Goal: Information Seeking & Learning: Check status

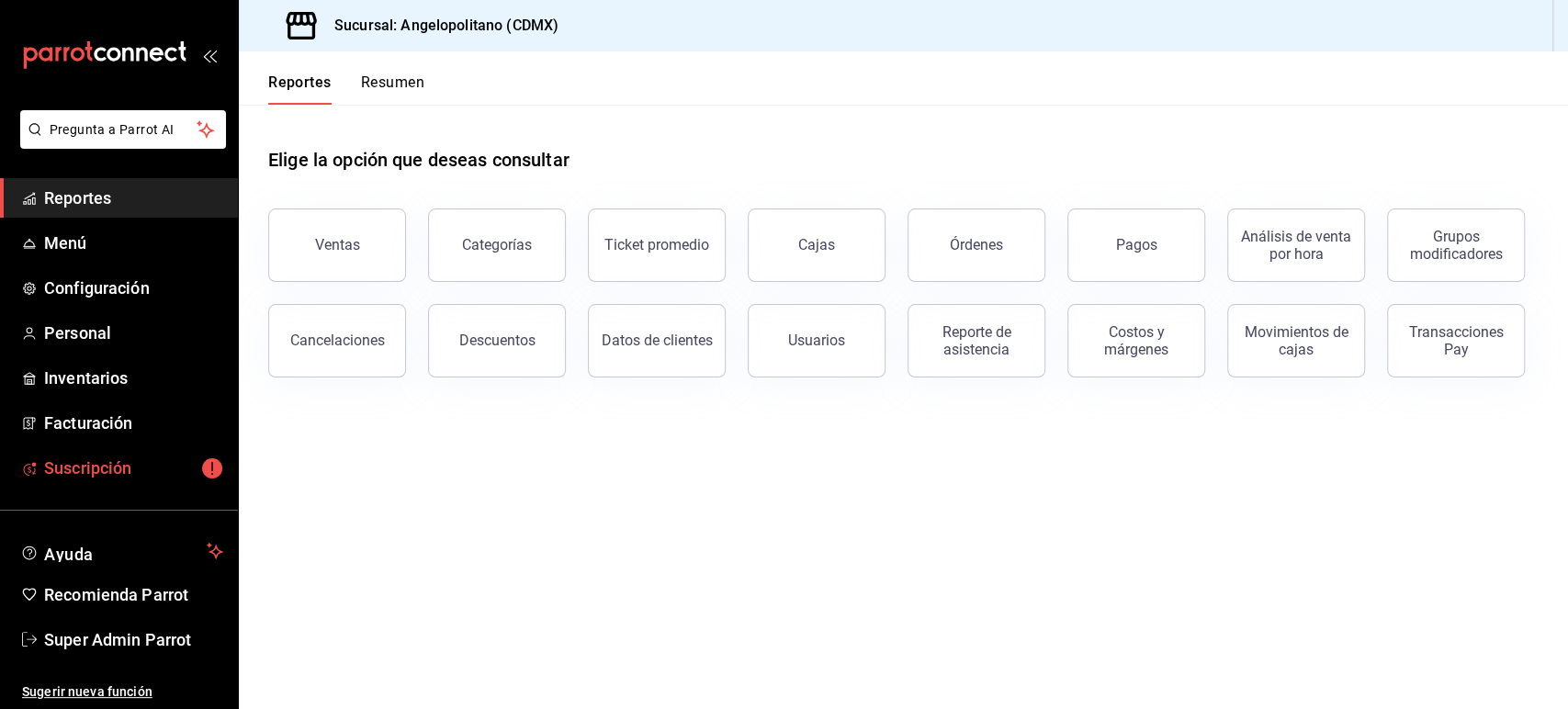
click at [87, 459] on span "Suscripción" at bounding box center [133, 467] width 179 height 25
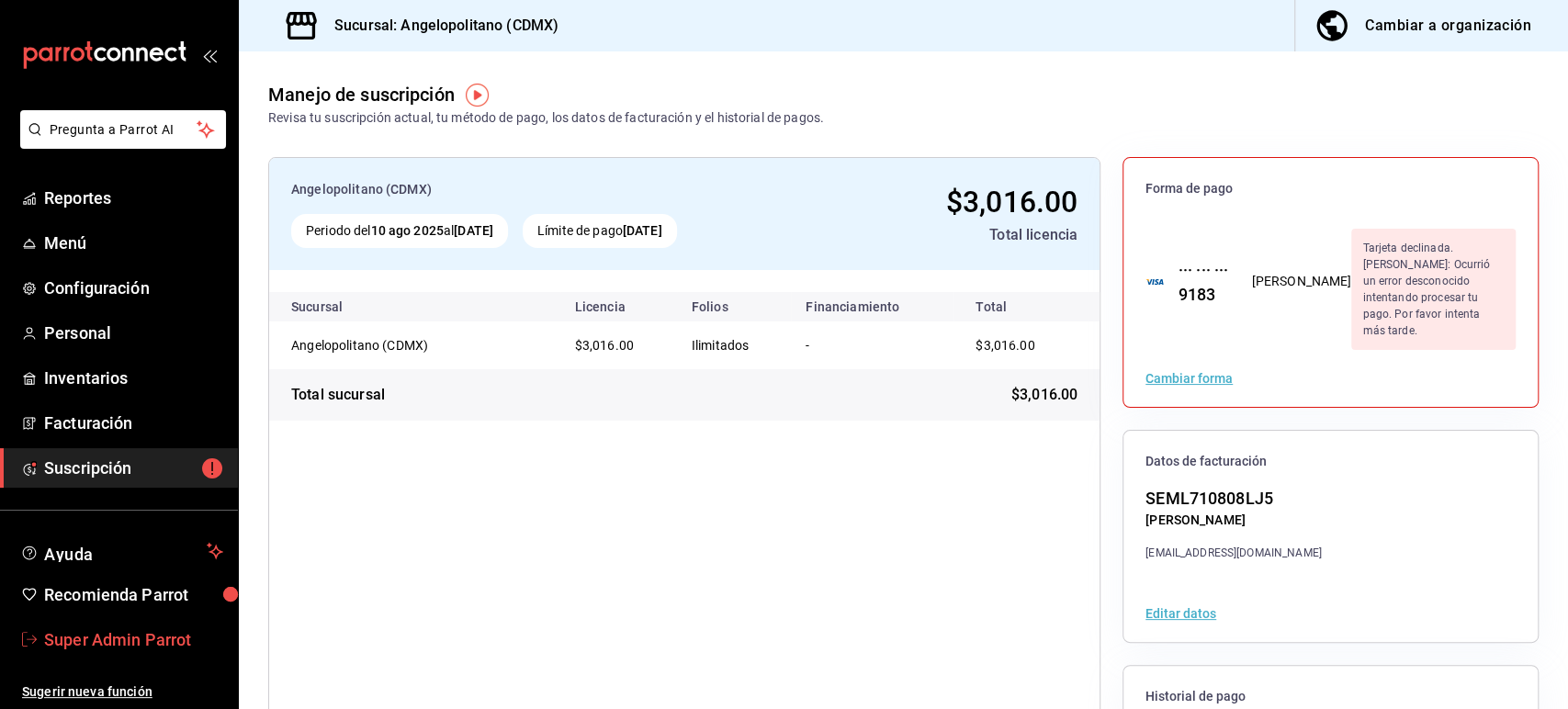
click at [94, 643] on span "Super Admin Parrot" at bounding box center [133, 639] width 179 height 25
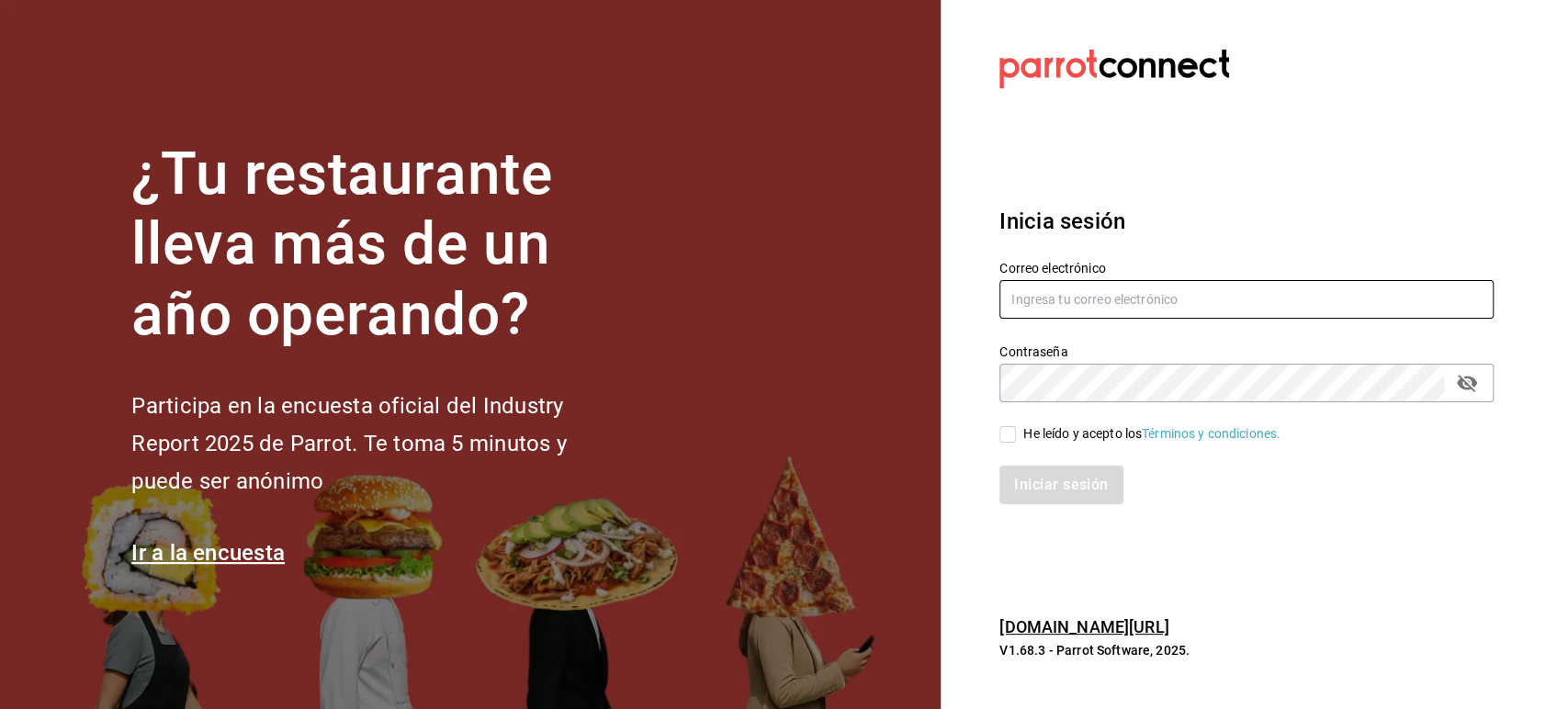
click at [1088, 306] on input "text" at bounding box center [1246, 299] width 494 height 39
paste input "frijolito@cdmx.com"
type input "frijolito@cdmx.com"
click at [1056, 407] on div "He leído y acepto los Términos y condiciones." at bounding box center [1235, 423] width 516 height 42
click at [1014, 439] on input "He leído y acepto los Términos y condiciones." at bounding box center [1008, 434] width 17 height 17
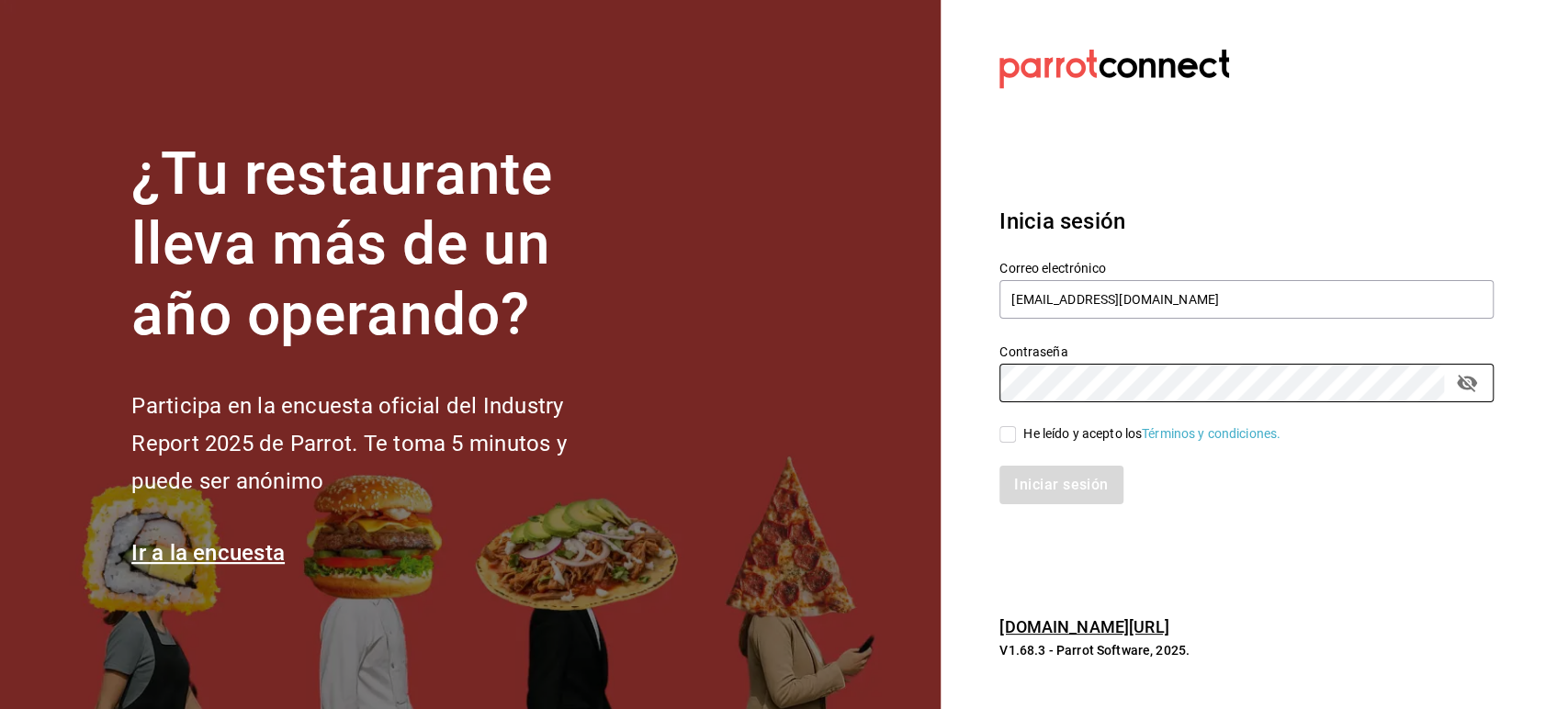
checkbox input "true"
click at [1035, 482] on button "Iniciar sesión" at bounding box center [1062, 485] width 125 height 39
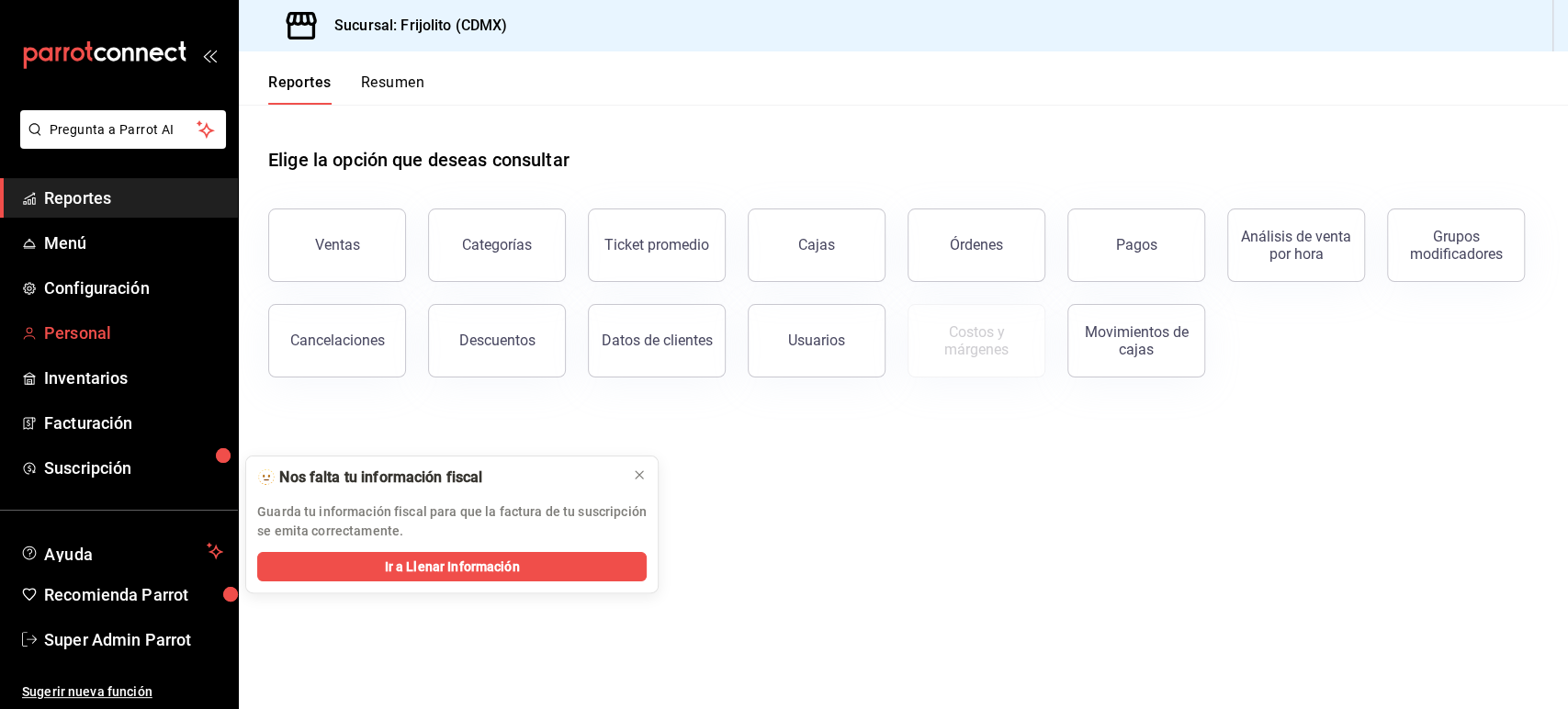
click at [90, 332] on span "Personal" at bounding box center [133, 332] width 179 height 25
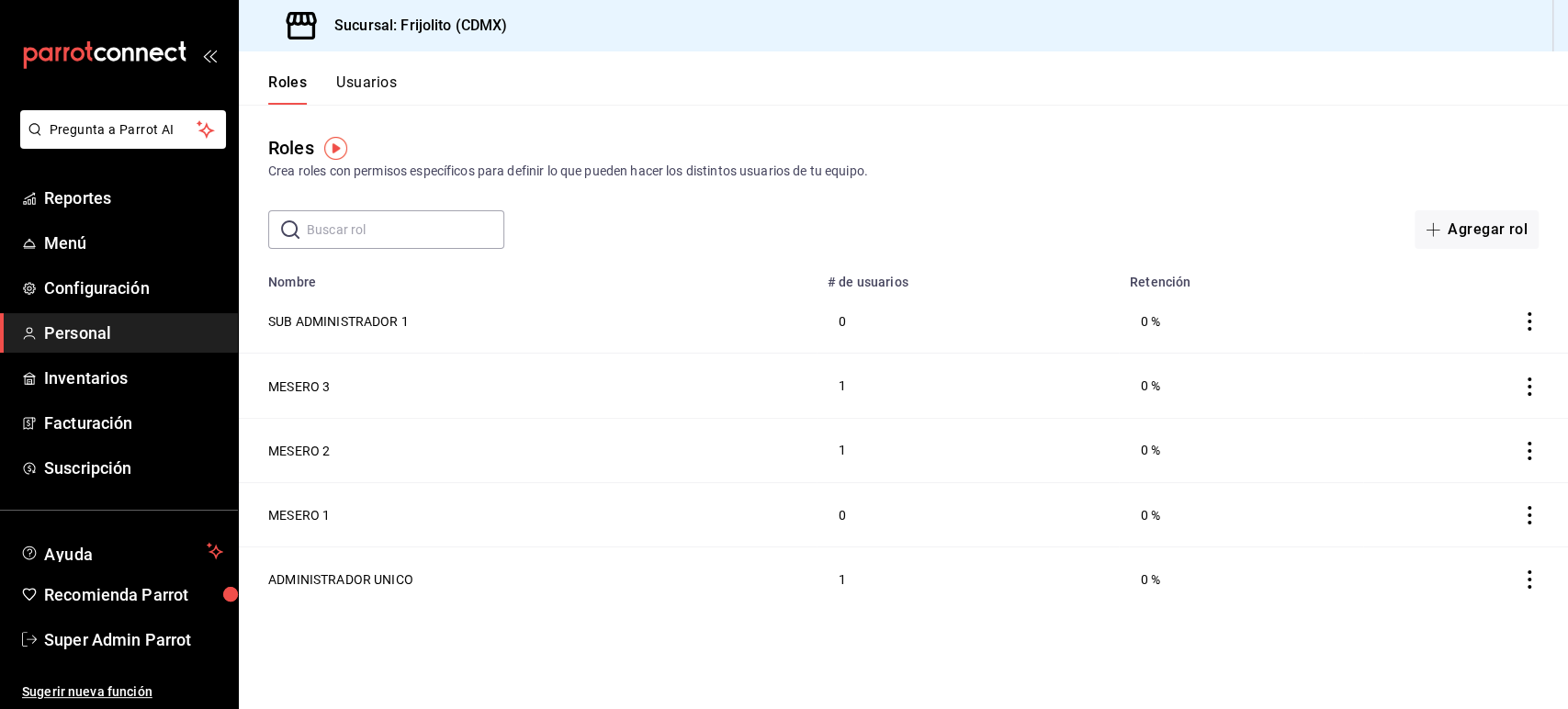
click at [369, 86] on button "Usuarios" at bounding box center [366, 89] width 61 height 31
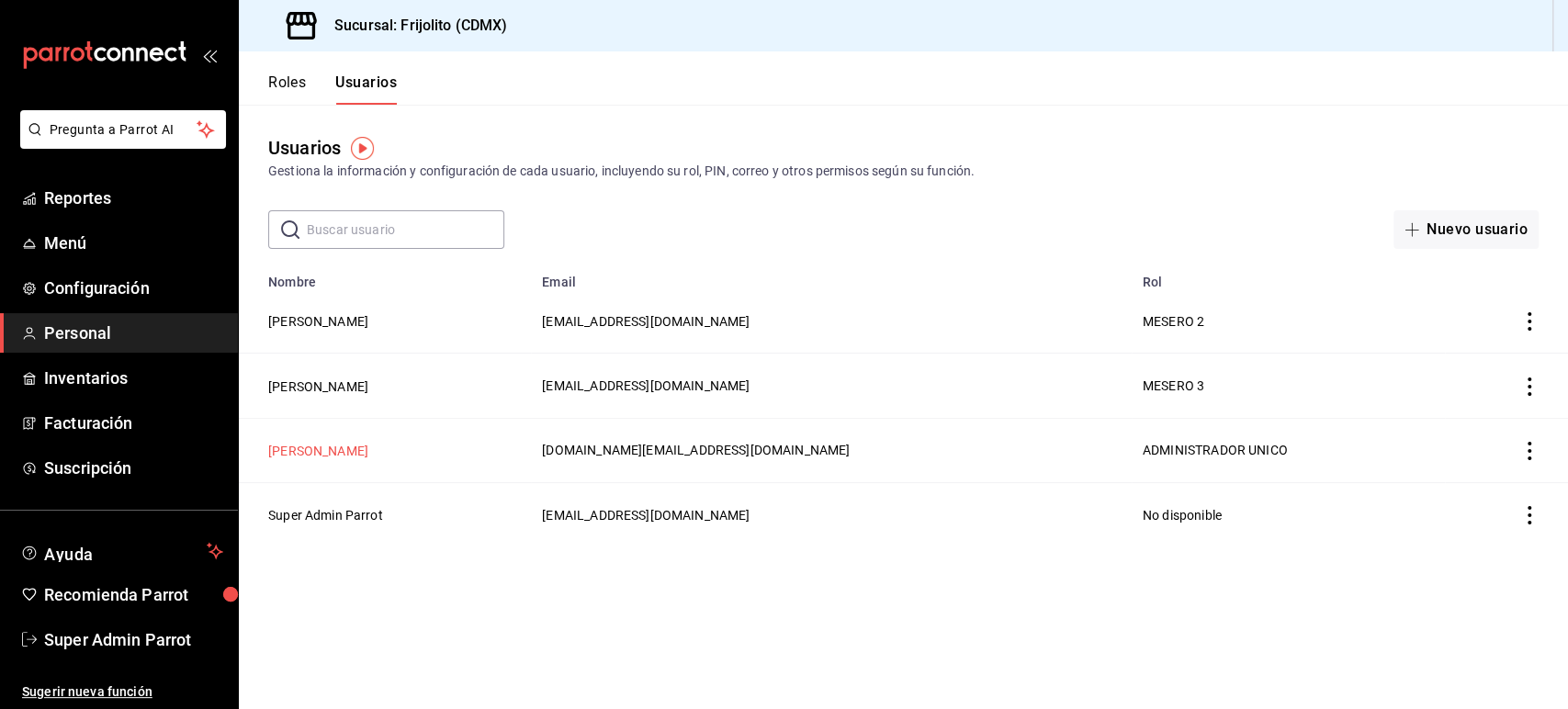
click at [315, 453] on button "[PERSON_NAME]" at bounding box center [317, 451] width 100 height 18
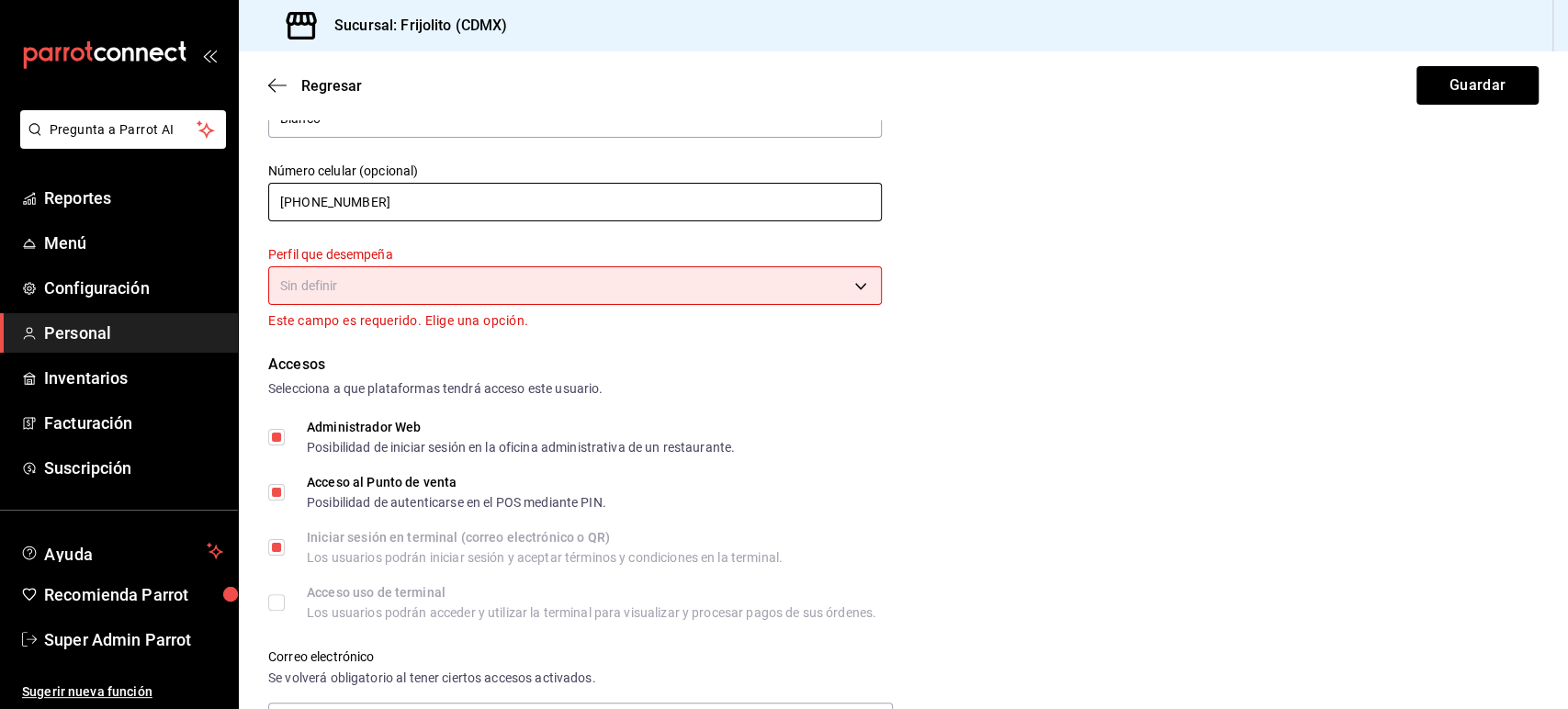
scroll to position [192, 0]
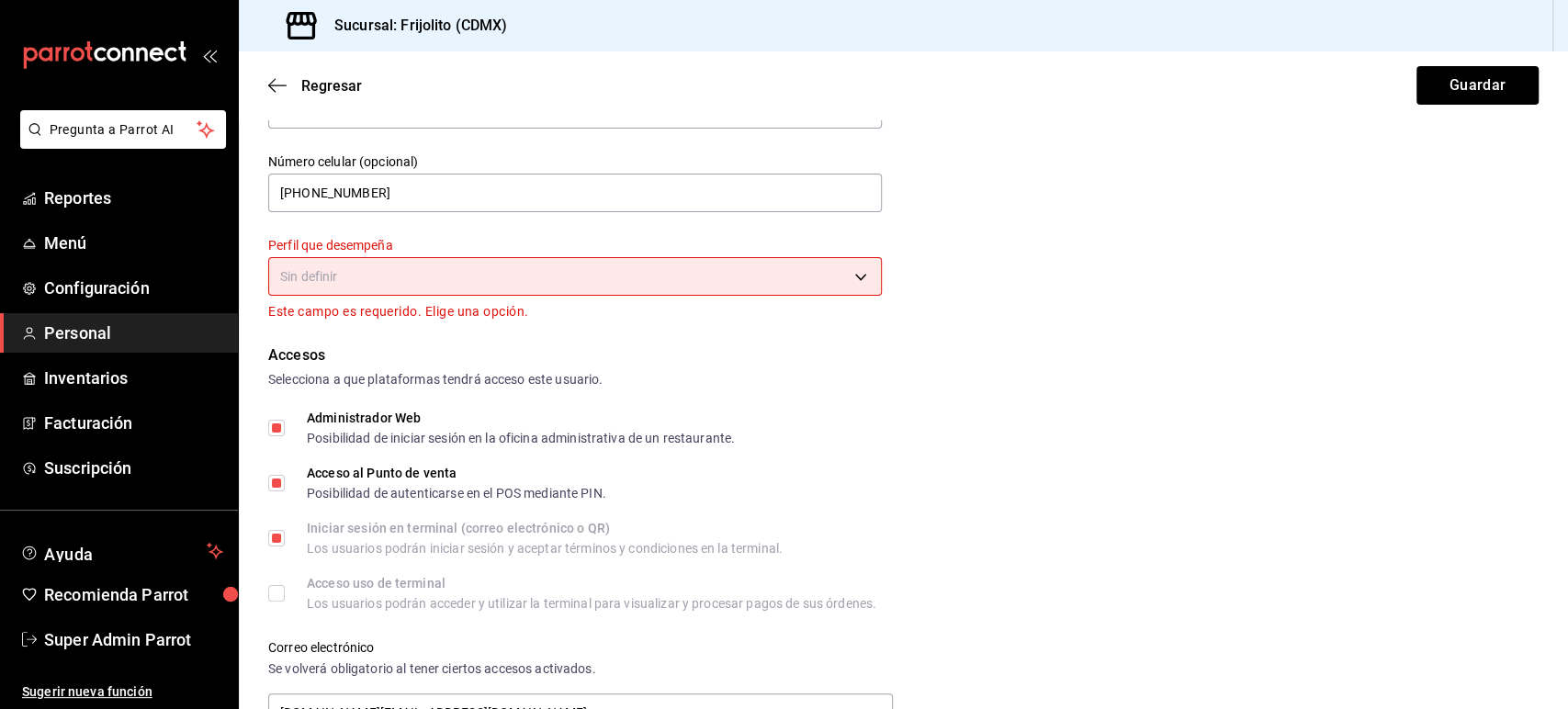
click at [432, 287] on body "Pregunta a Parrot AI Reportes Menú Configuración Personal Inventarios Facturaci…" at bounding box center [784, 354] width 1568 height 709
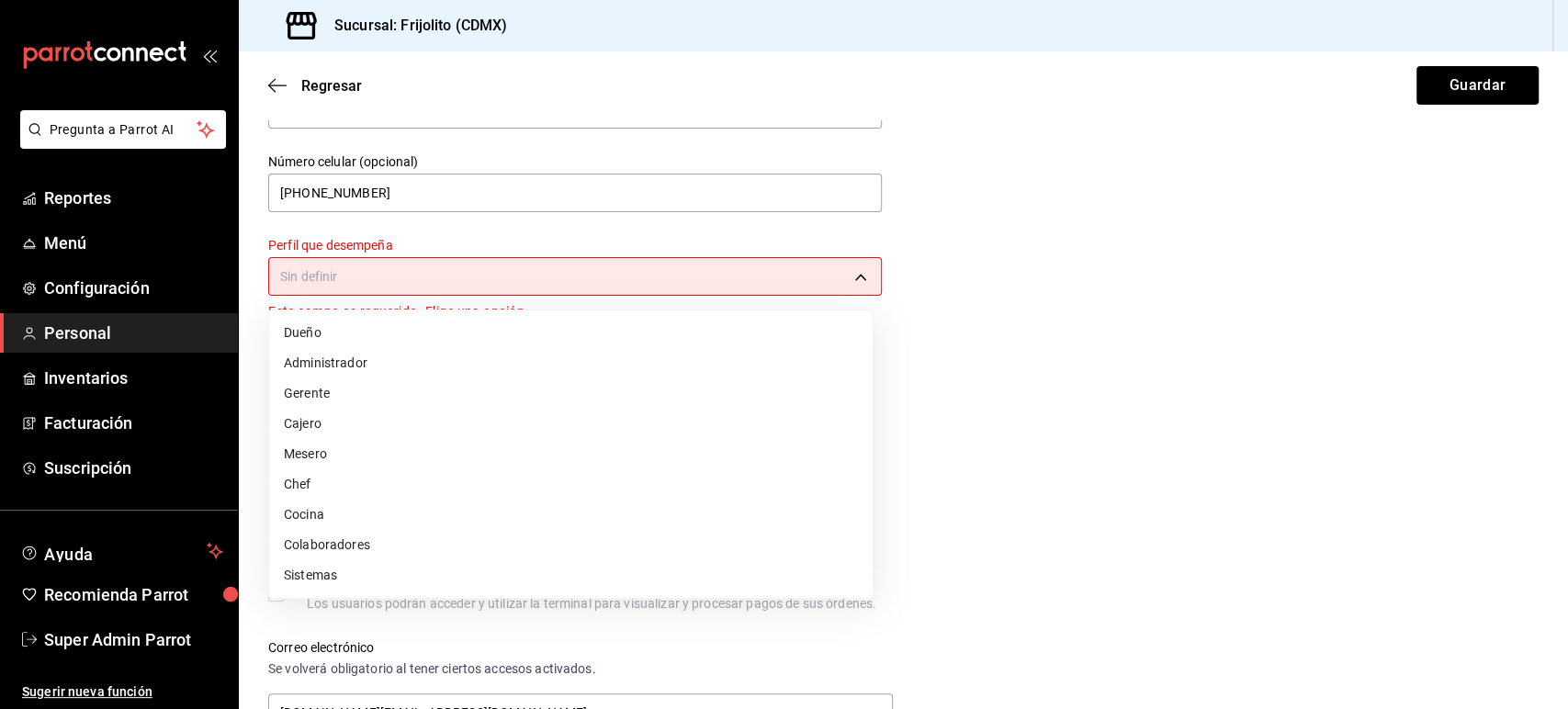
click at [386, 360] on li "Administrador" at bounding box center [571, 362] width 604 height 30
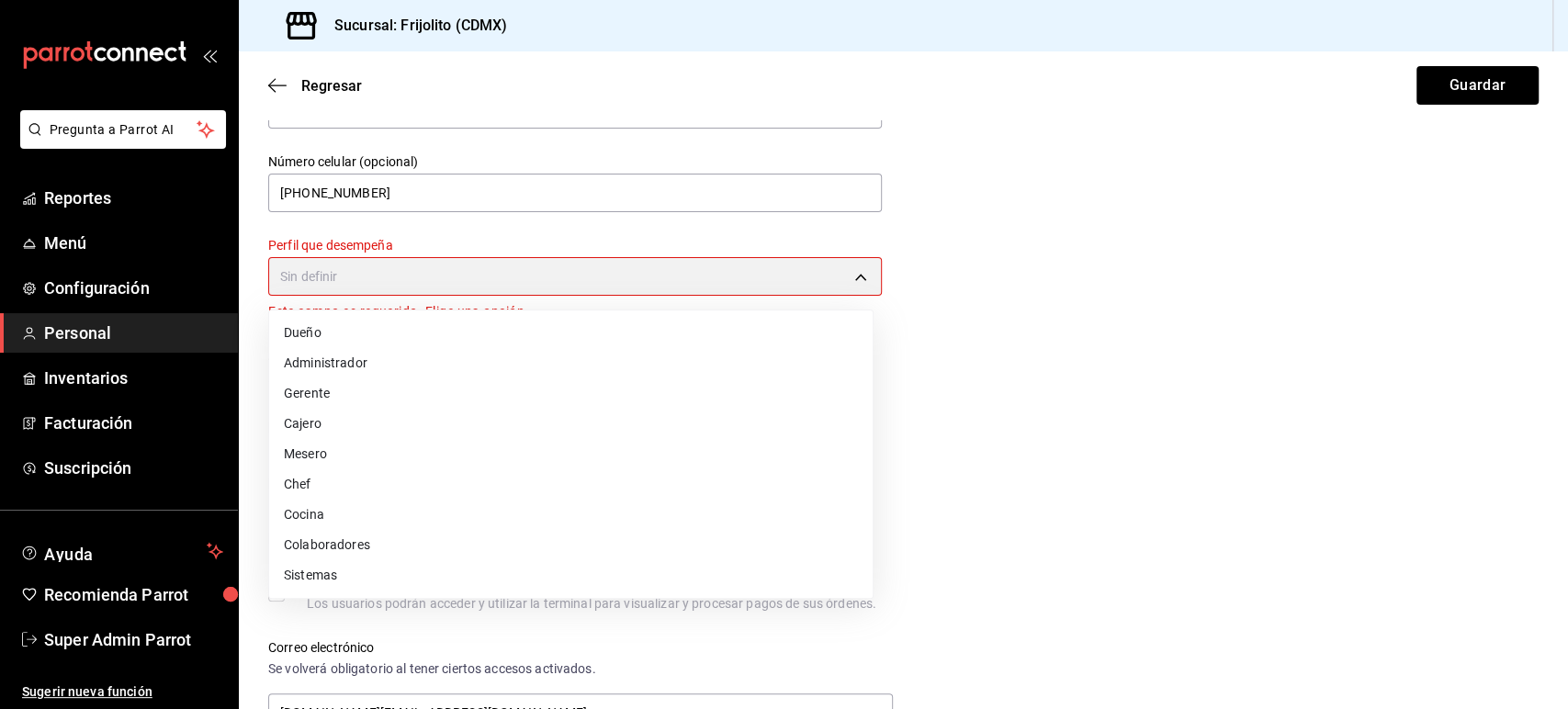
type input "ADMIN"
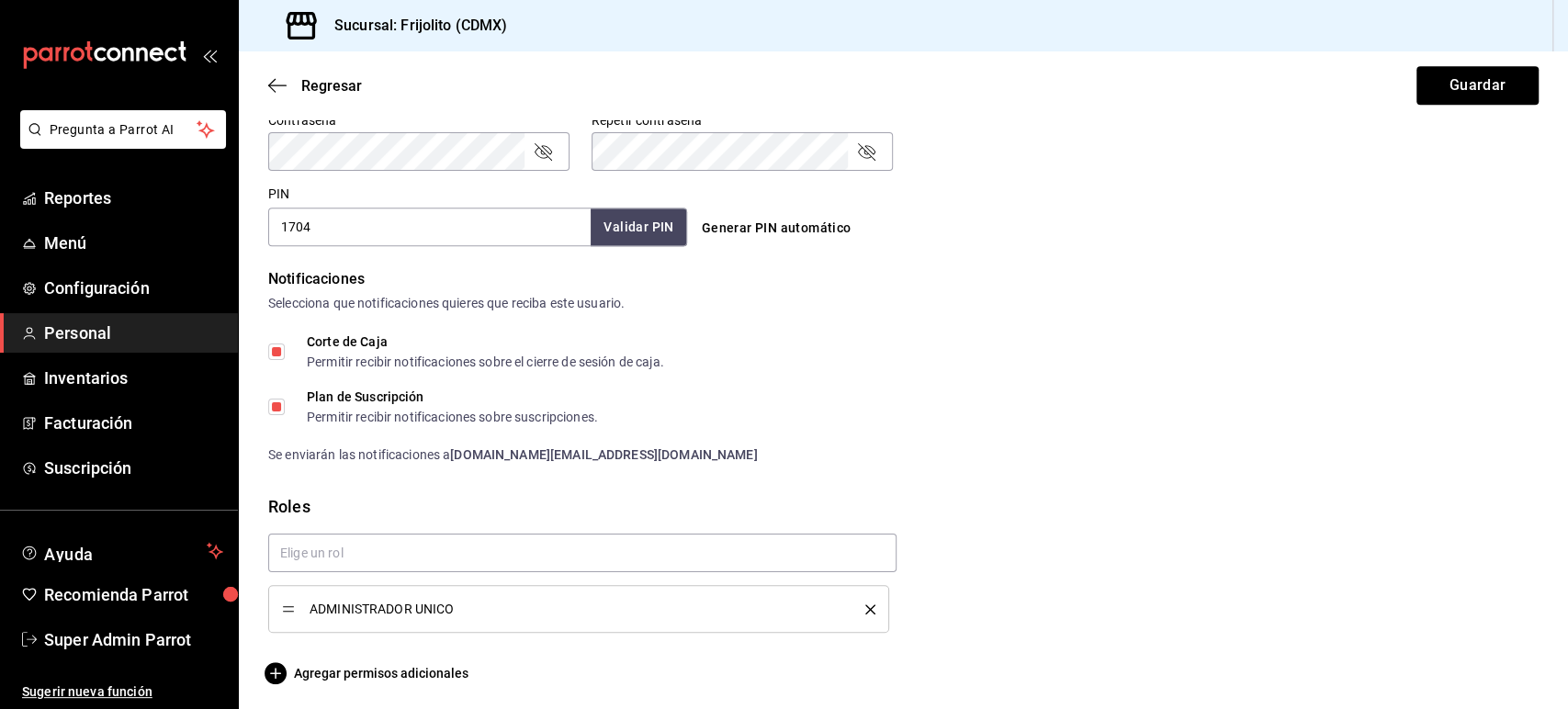
scroll to position [804, 0]
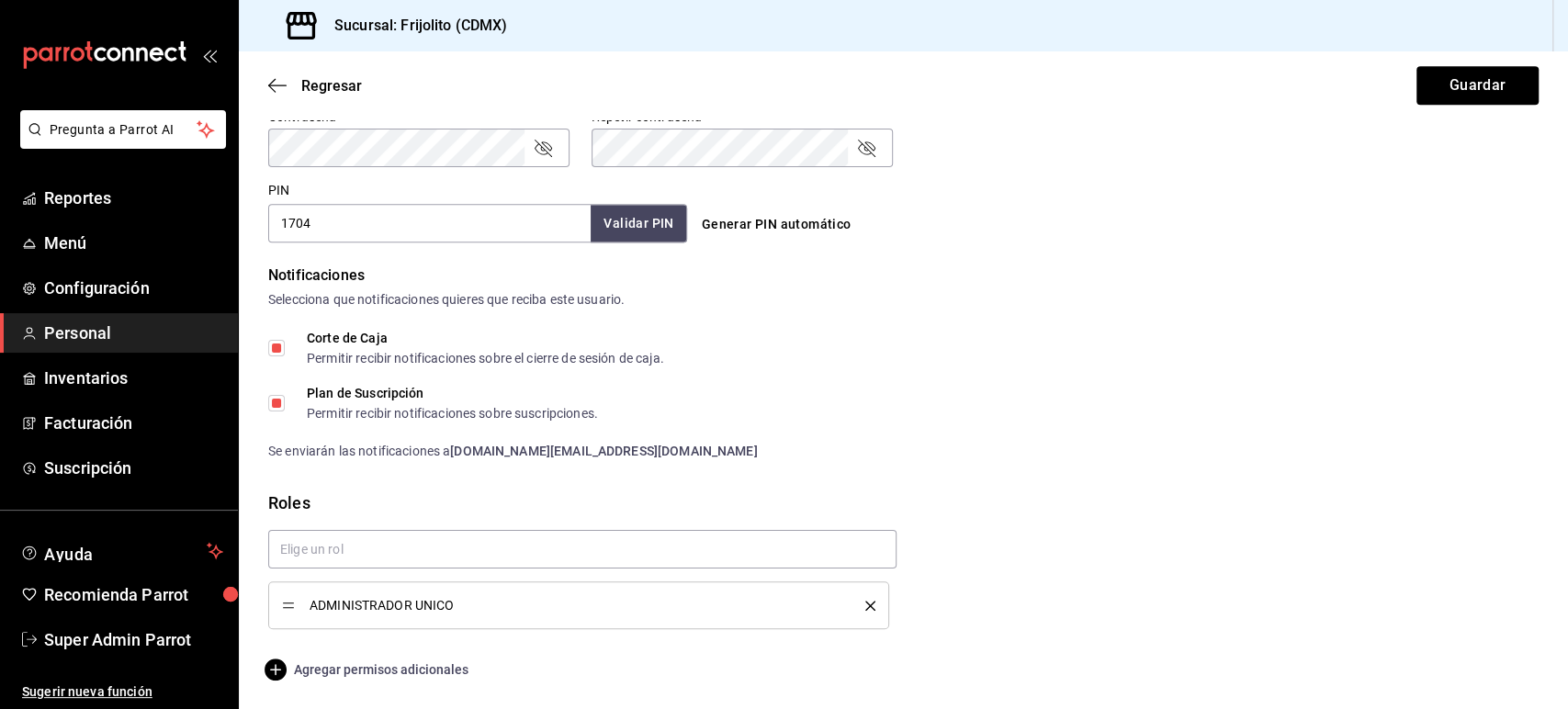
click at [378, 670] on span "Agregar permisos adicionales" at bounding box center [368, 669] width 201 height 22
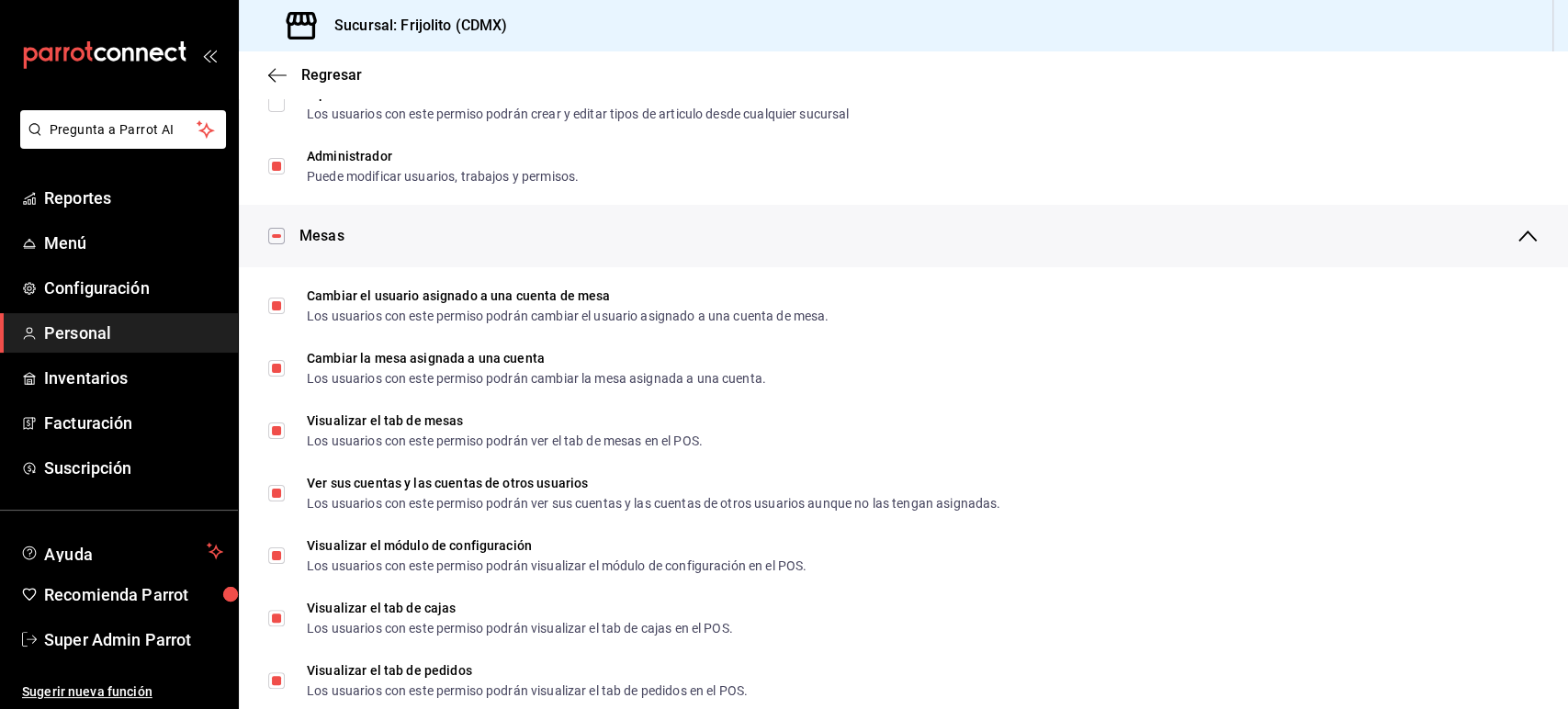
scroll to position [0, 0]
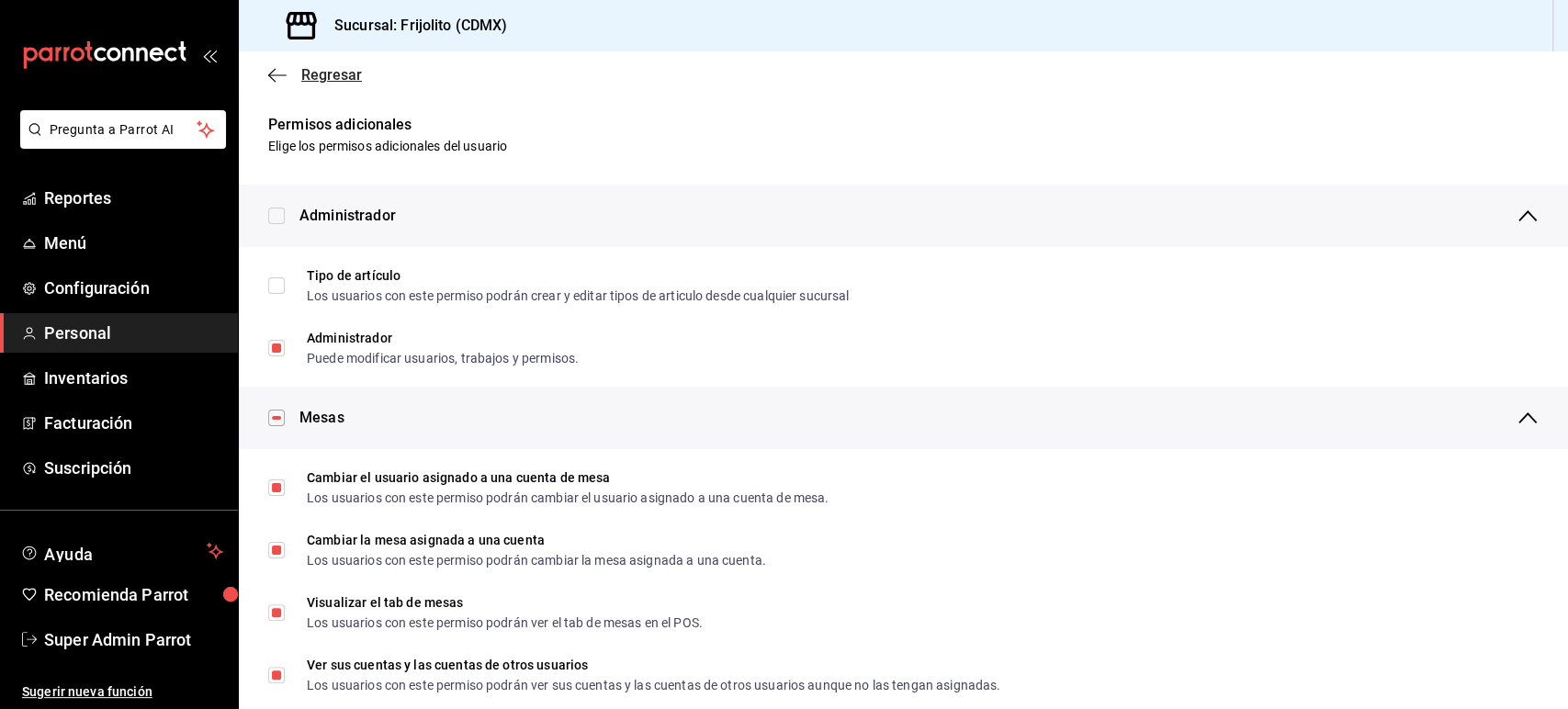
click at [285, 76] on icon "button" at bounding box center [277, 75] width 18 height 17
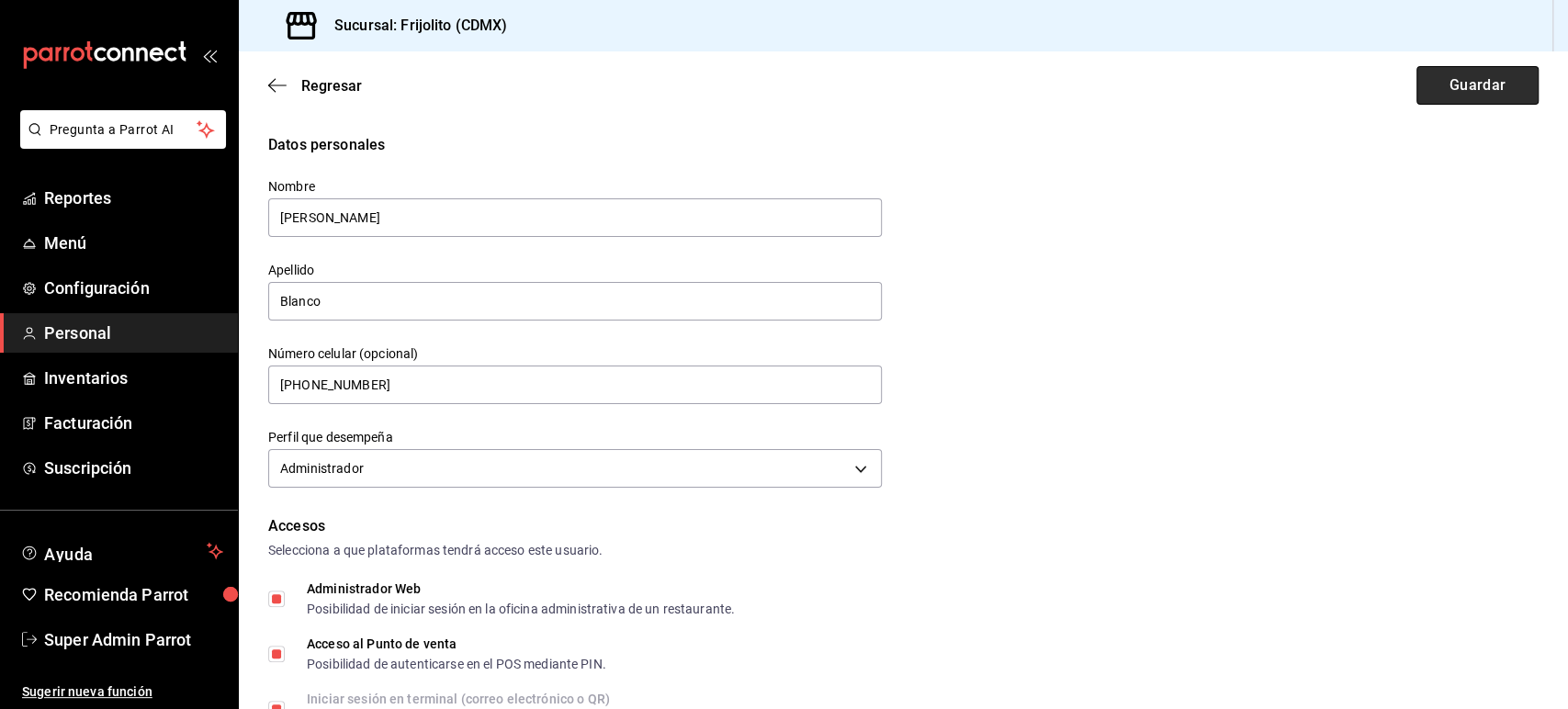
click at [1455, 91] on button "Guardar" at bounding box center [1477, 86] width 122 height 39
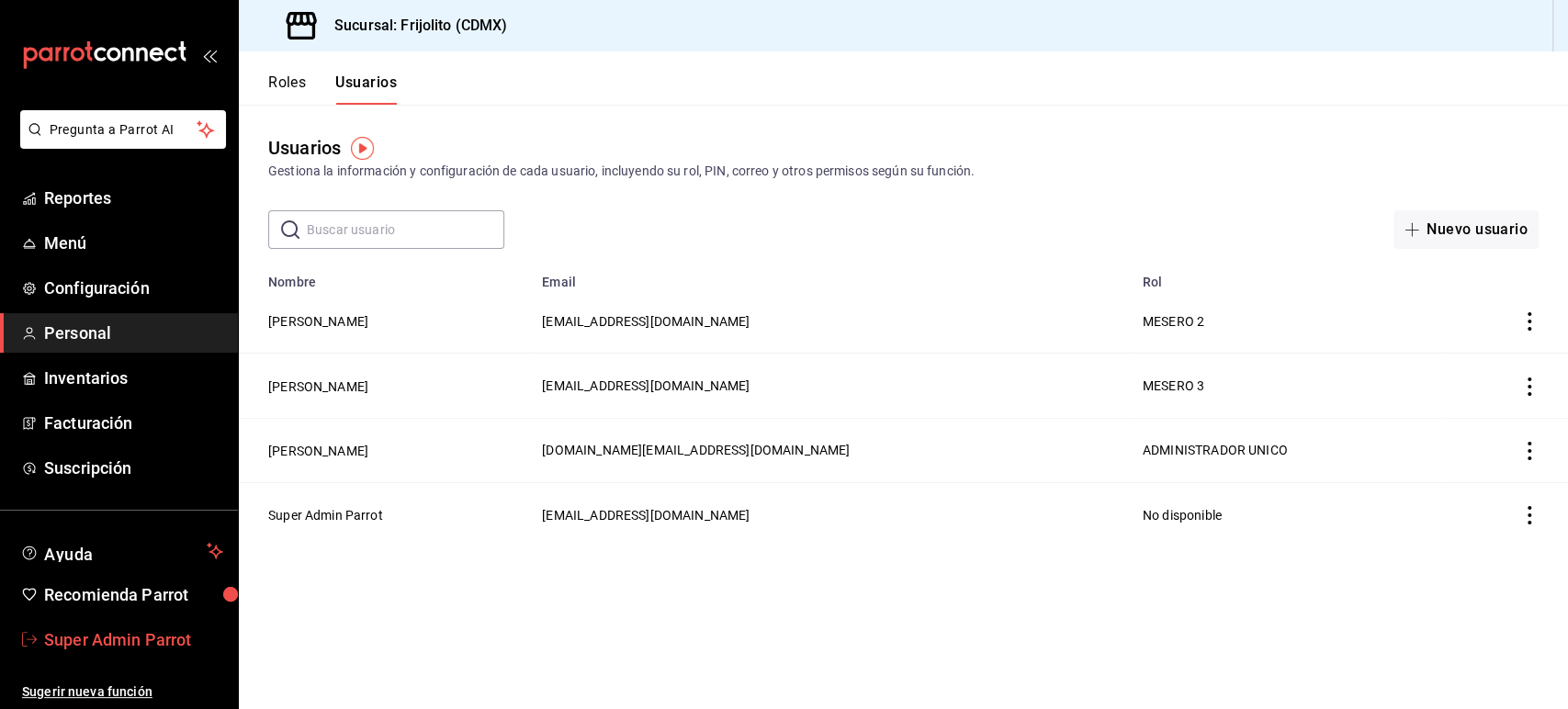
click at [136, 645] on span "Super Admin Parrot" at bounding box center [133, 639] width 179 height 25
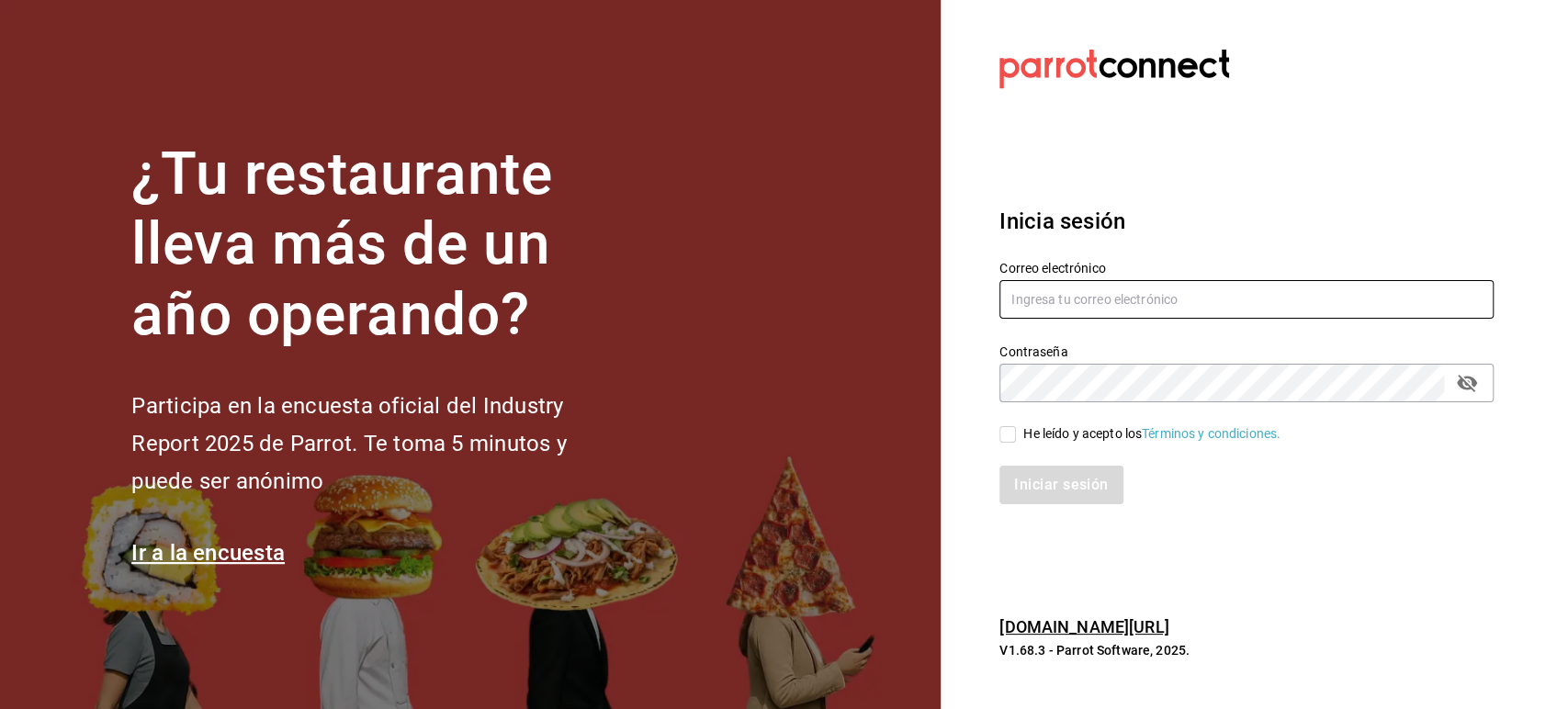
click at [1096, 285] on input "text" at bounding box center [1246, 299] width 494 height 39
paste input "[EMAIL_ADDRESS][DOMAIN_NAME]"
type input "[EMAIL_ADDRESS][DOMAIN_NAME]"
click at [1025, 440] on div "He leído y acepto los Términos y condiciones." at bounding box center [1151, 433] width 257 height 19
click at [1016, 440] on input "He leído y acepto los Términos y condiciones." at bounding box center [1008, 434] width 17 height 17
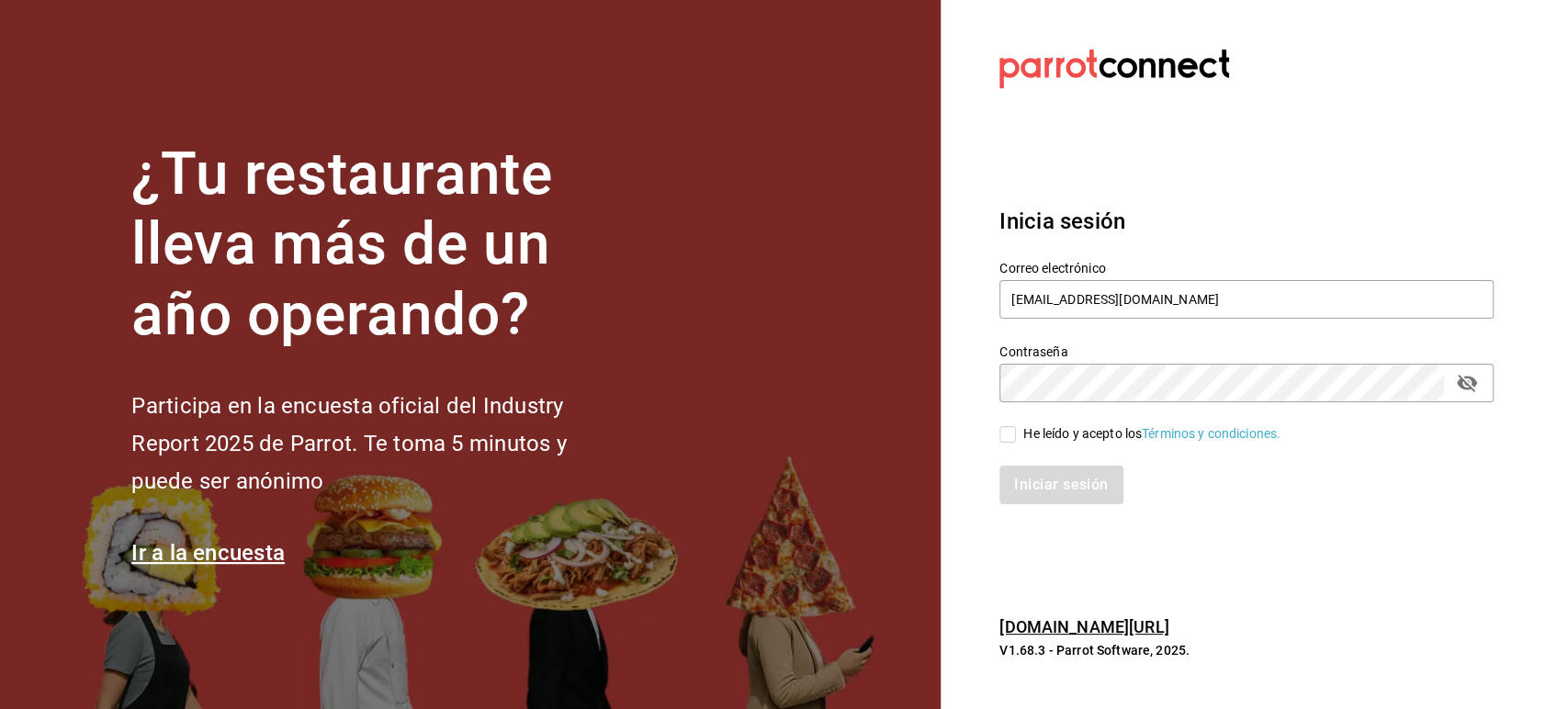
checkbox input "true"
click at [1041, 484] on button "Iniciar sesión" at bounding box center [1062, 485] width 125 height 39
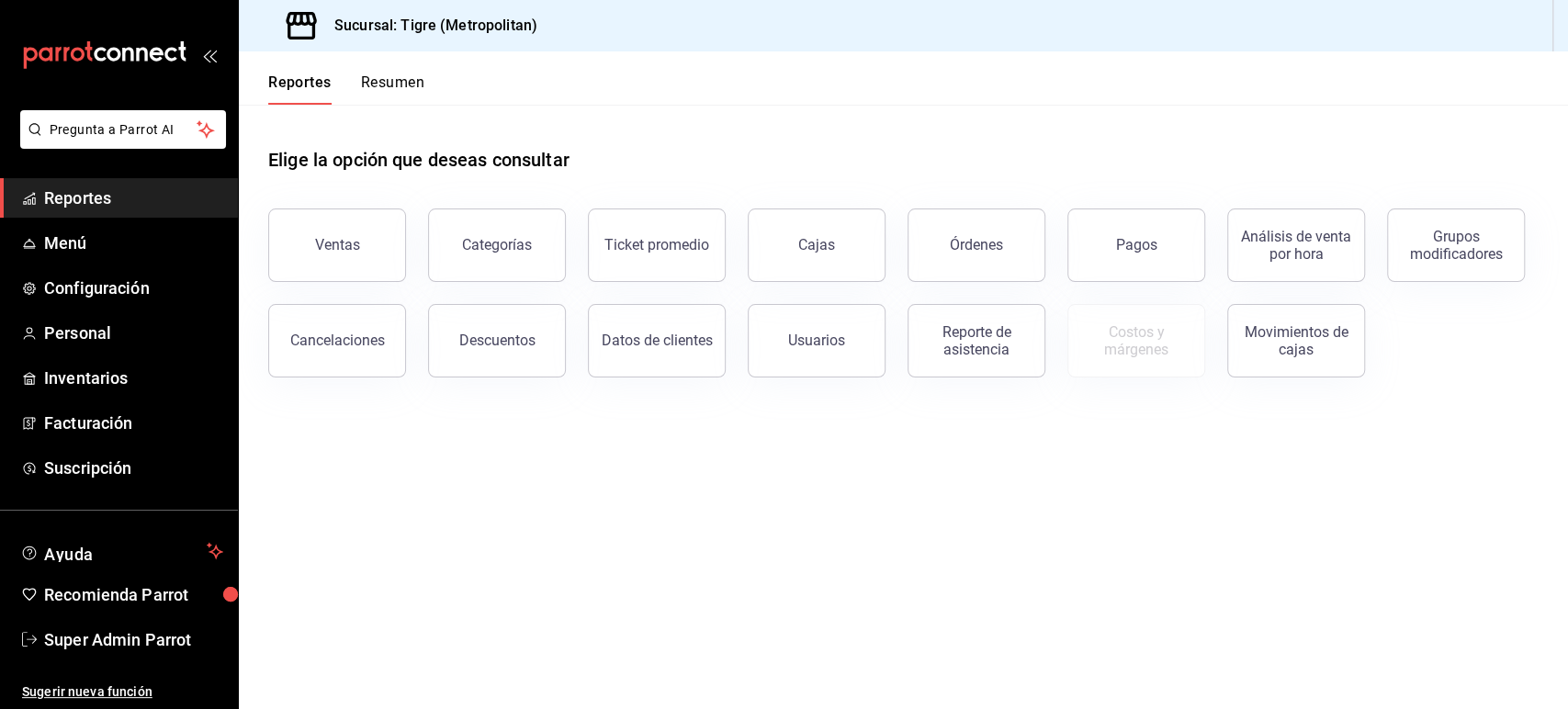
click at [1113, 543] on main "Elige la opción que deseas consultar Ventas Categorías Ticket promedio Cajas Ór…" at bounding box center [904, 406] width 1329 height 604
click at [992, 275] on button "Órdenes" at bounding box center [976, 246] width 138 height 74
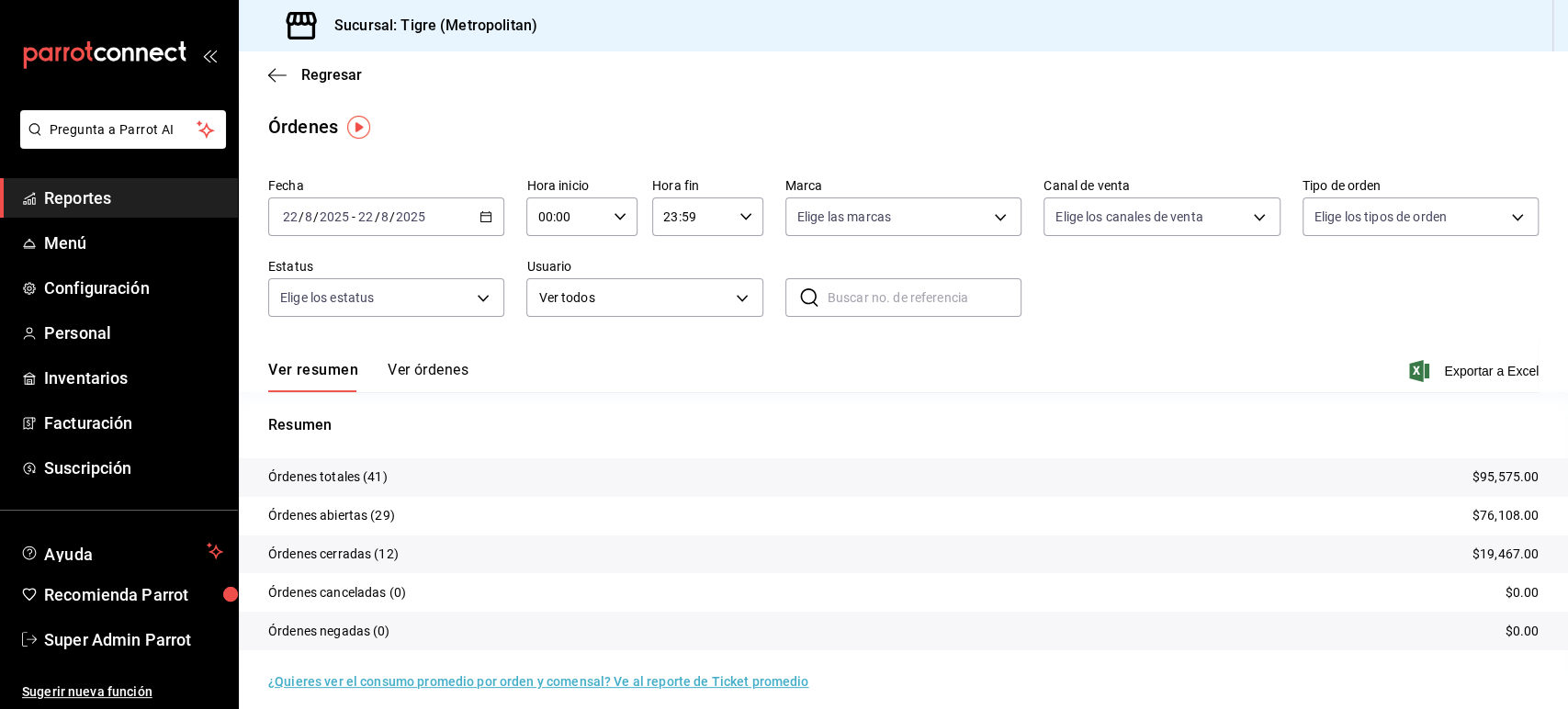
click at [409, 372] on button "Ver órdenes" at bounding box center [428, 376] width 81 height 31
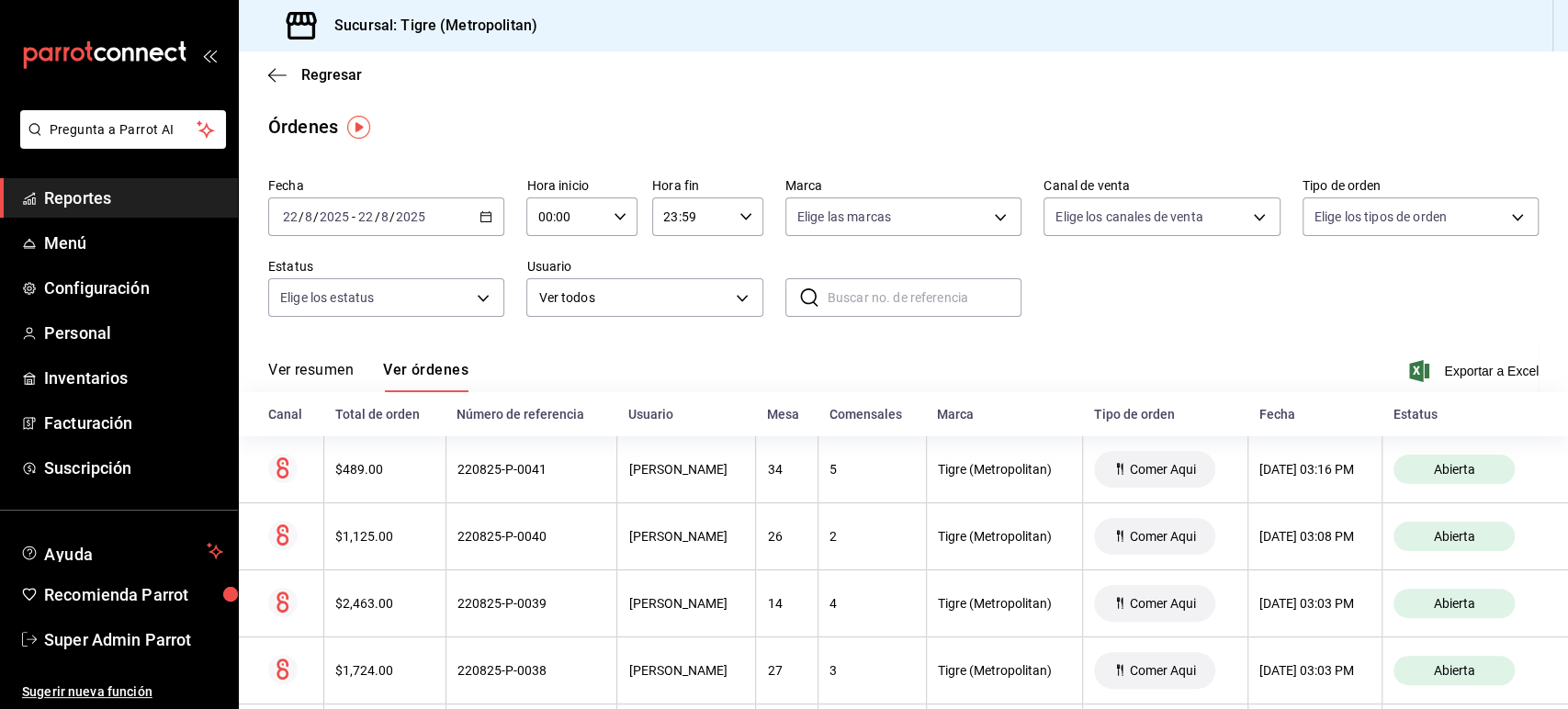
click at [322, 372] on button "Ver resumen" at bounding box center [310, 376] width 86 height 31
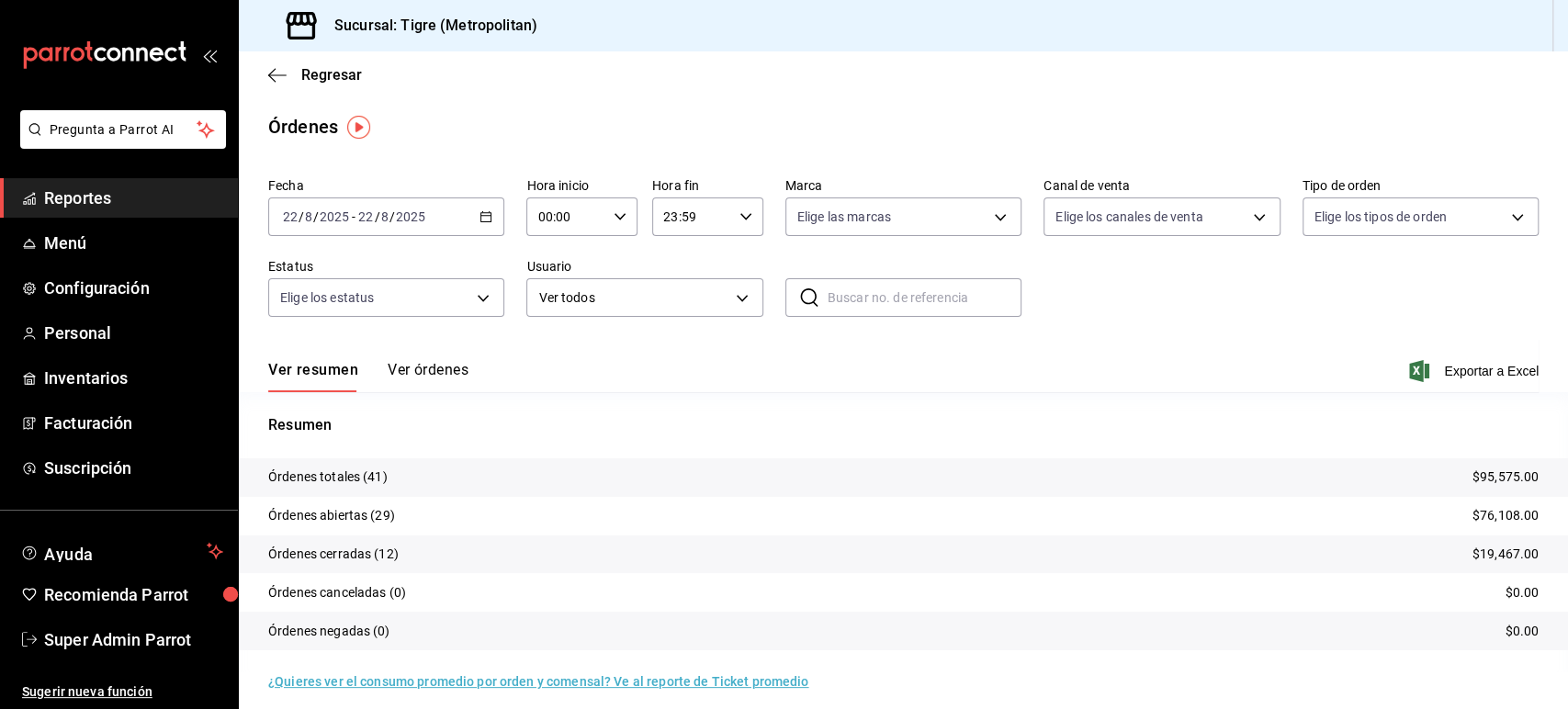
click at [484, 215] on icon "button" at bounding box center [486, 217] width 13 height 13
click at [352, 475] on span "Rango de fechas" at bounding box center [354, 478] width 143 height 19
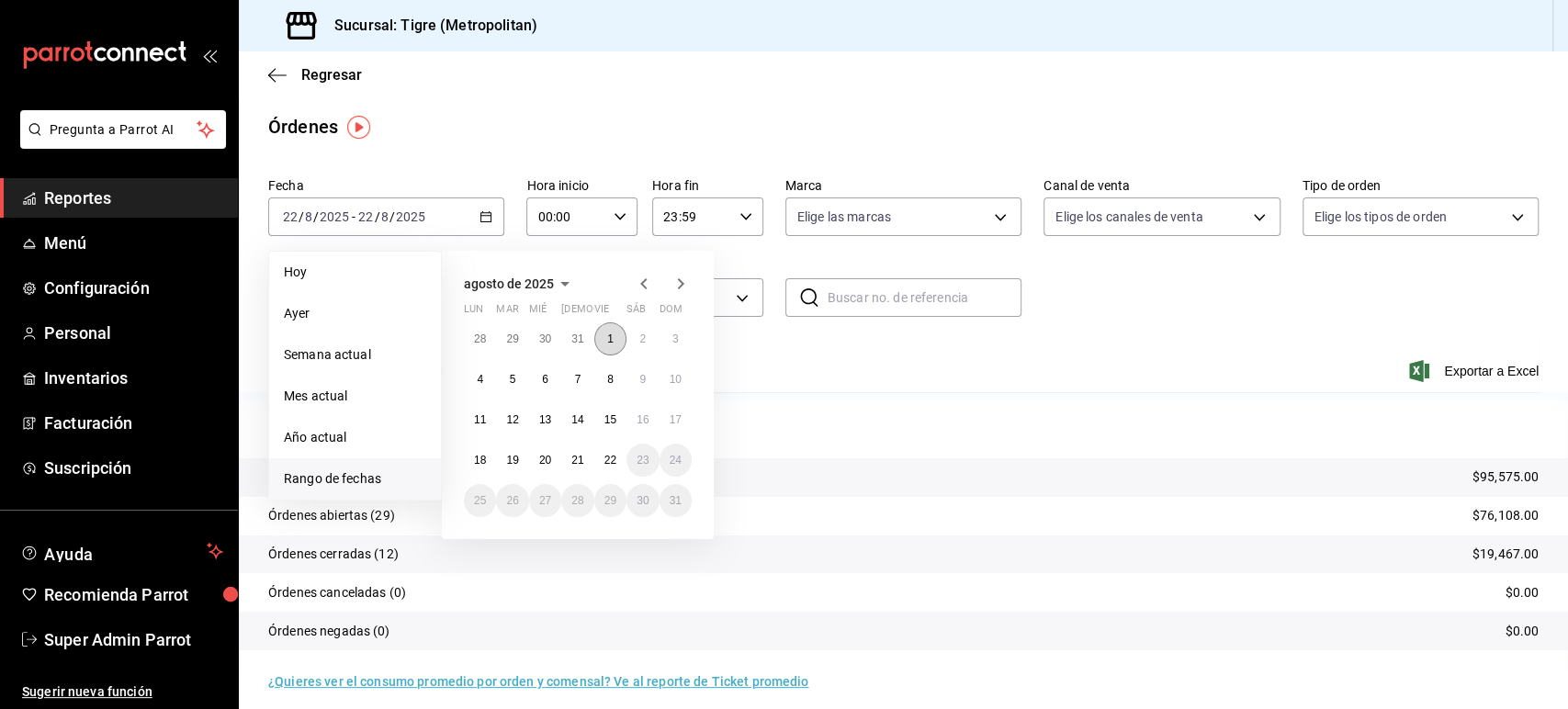
click at [605, 347] on button "1" at bounding box center [610, 338] width 32 height 33
click at [549, 468] on button "20" at bounding box center [545, 460] width 32 height 33
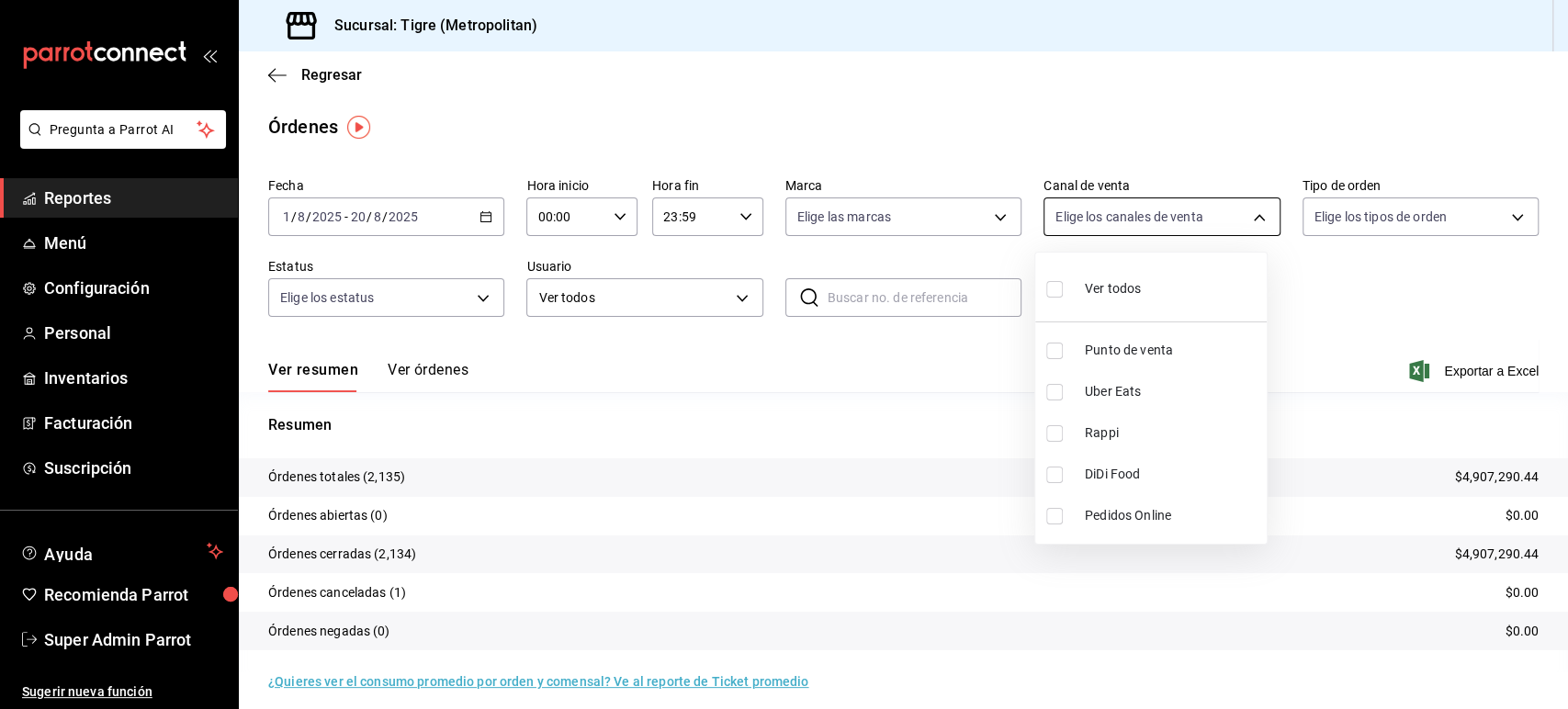
click at [1162, 226] on body "Pregunta a Parrot AI Reportes Menú Configuración Personal Inventarios Facturaci…" at bounding box center [784, 354] width 1568 height 709
click at [1102, 428] on span "Rappi" at bounding box center [1172, 432] width 175 height 19
type input "RAPPI"
checkbox input "true"
click at [845, 342] on div at bounding box center [784, 354] width 1568 height 709
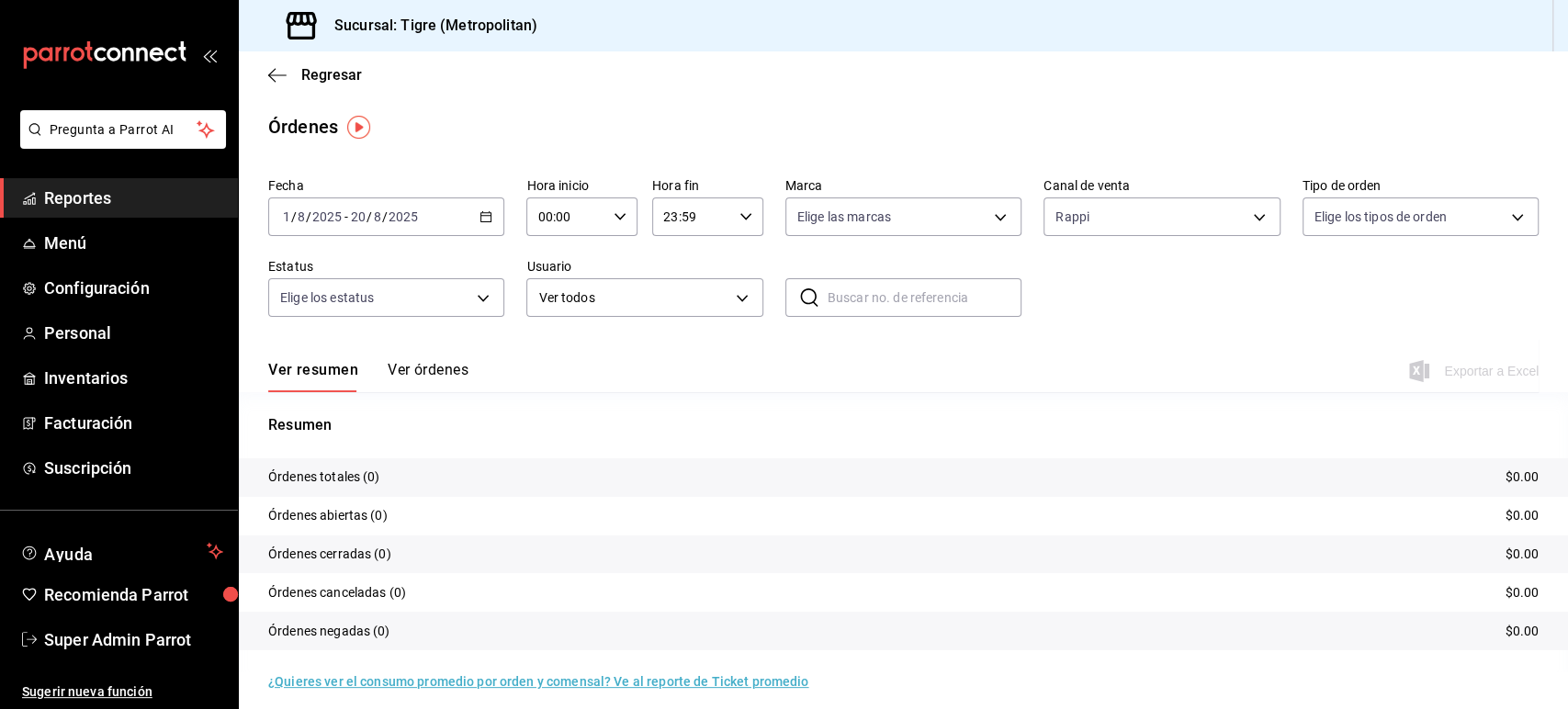
click at [1046, 79] on div "Regresar" at bounding box center [904, 74] width 1329 height 47
click at [419, 366] on button "Ver órdenes" at bounding box center [428, 376] width 81 height 31
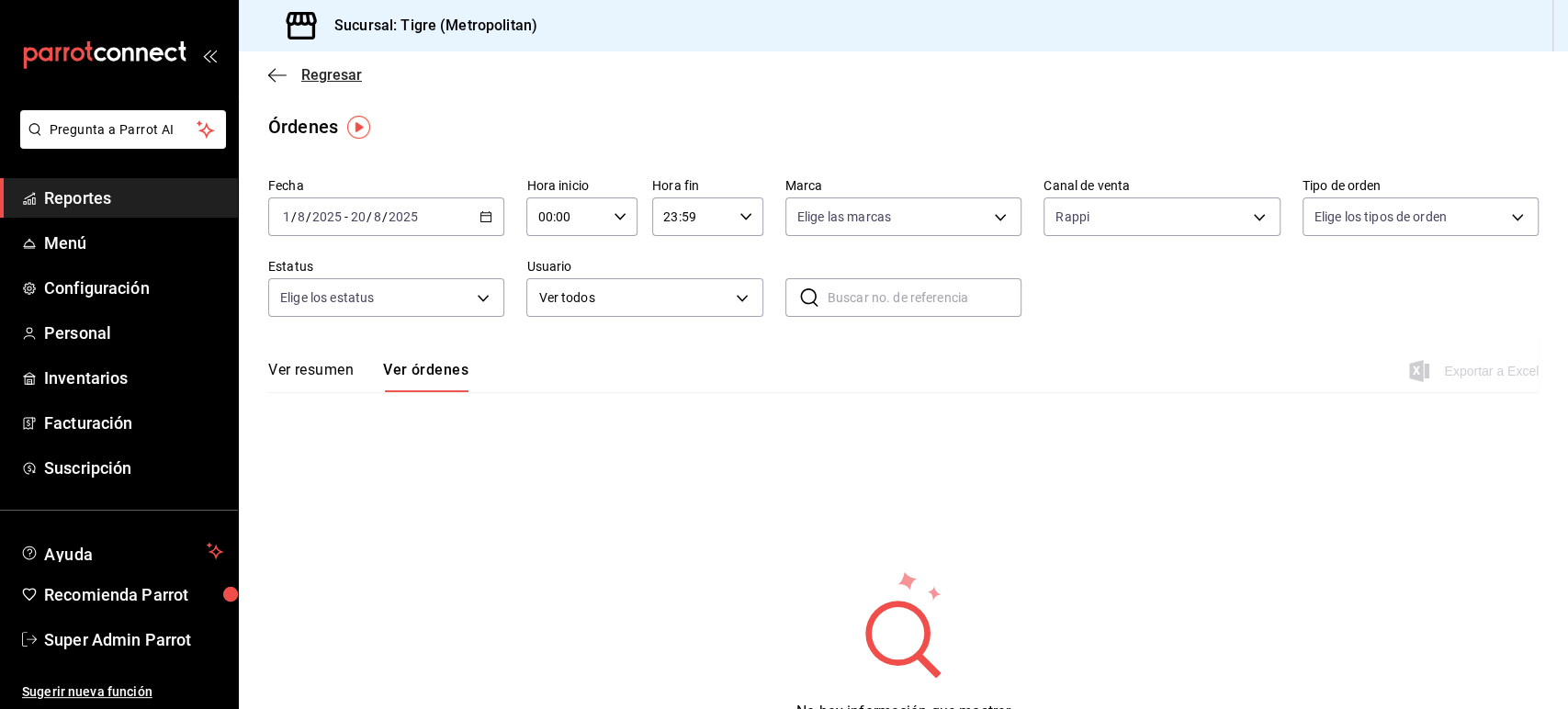
click at [281, 77] on icon "button" at bounding box center [277, 75] width 18 height 17
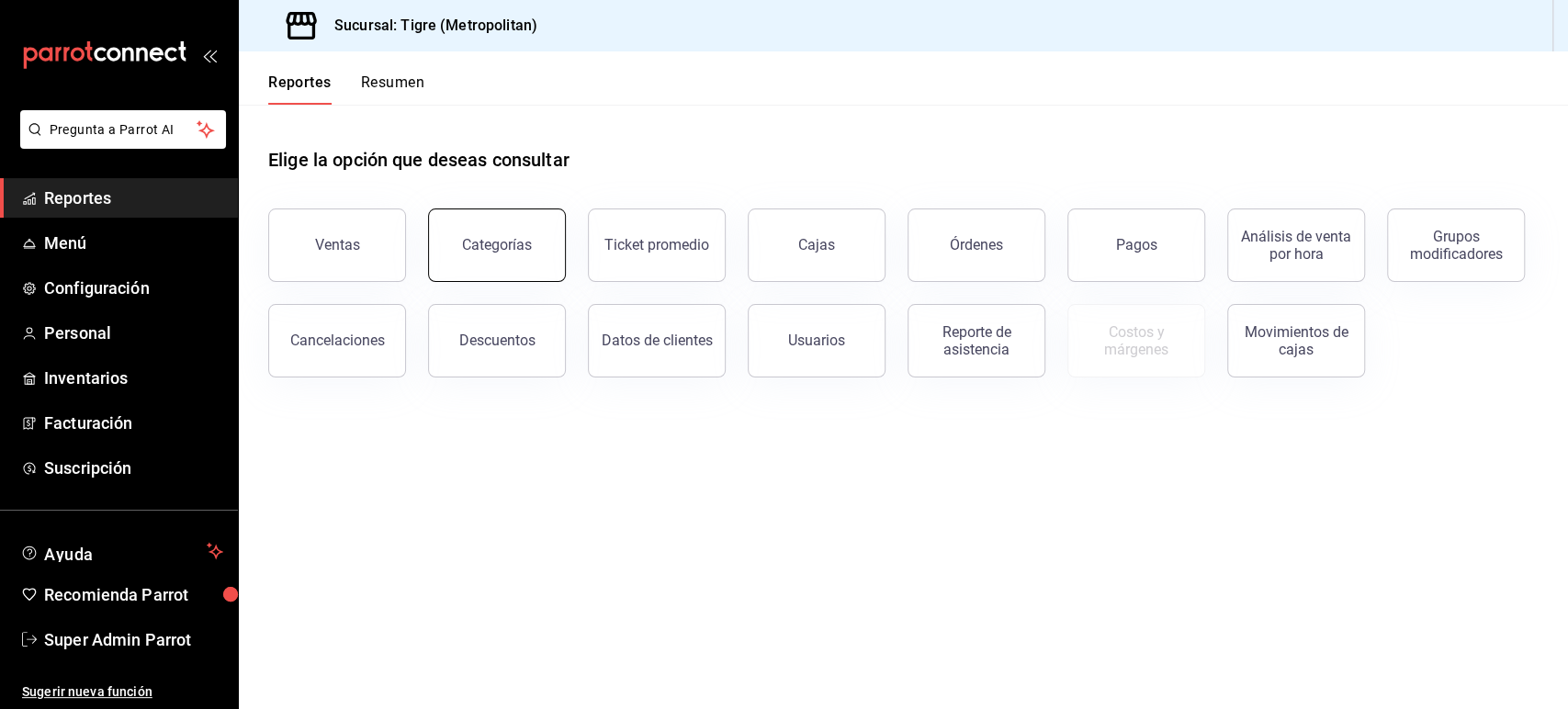
click at [534, 248] on button "Categorías" at bounding box center [497, 246] width 138 height 74
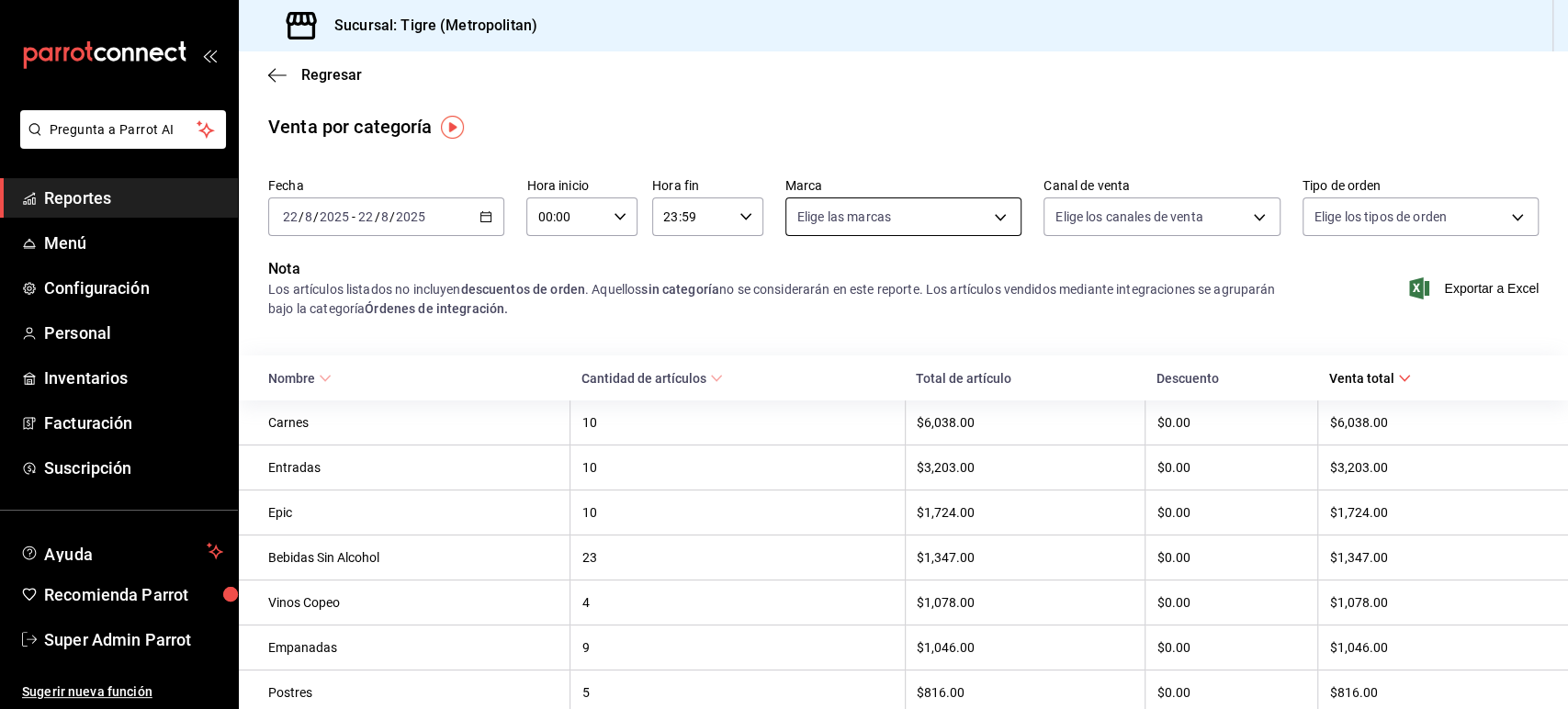
click at [898, 228] on body "Pregunta a Parrot AI Reportes Menú Configuración Personal Inventarios Facturaci…" at bounding box center [784, 354] width 1568 height 709
click at [883, 137] on div at bounding box center [784, 354] width 1568 height 709
click at [1063, 218] on body "Pregunta a Parrot AI Reportes Menú Configuración Personal Inventarios Facturaci…" at bounding box center [784, 354] width 1568 height 709
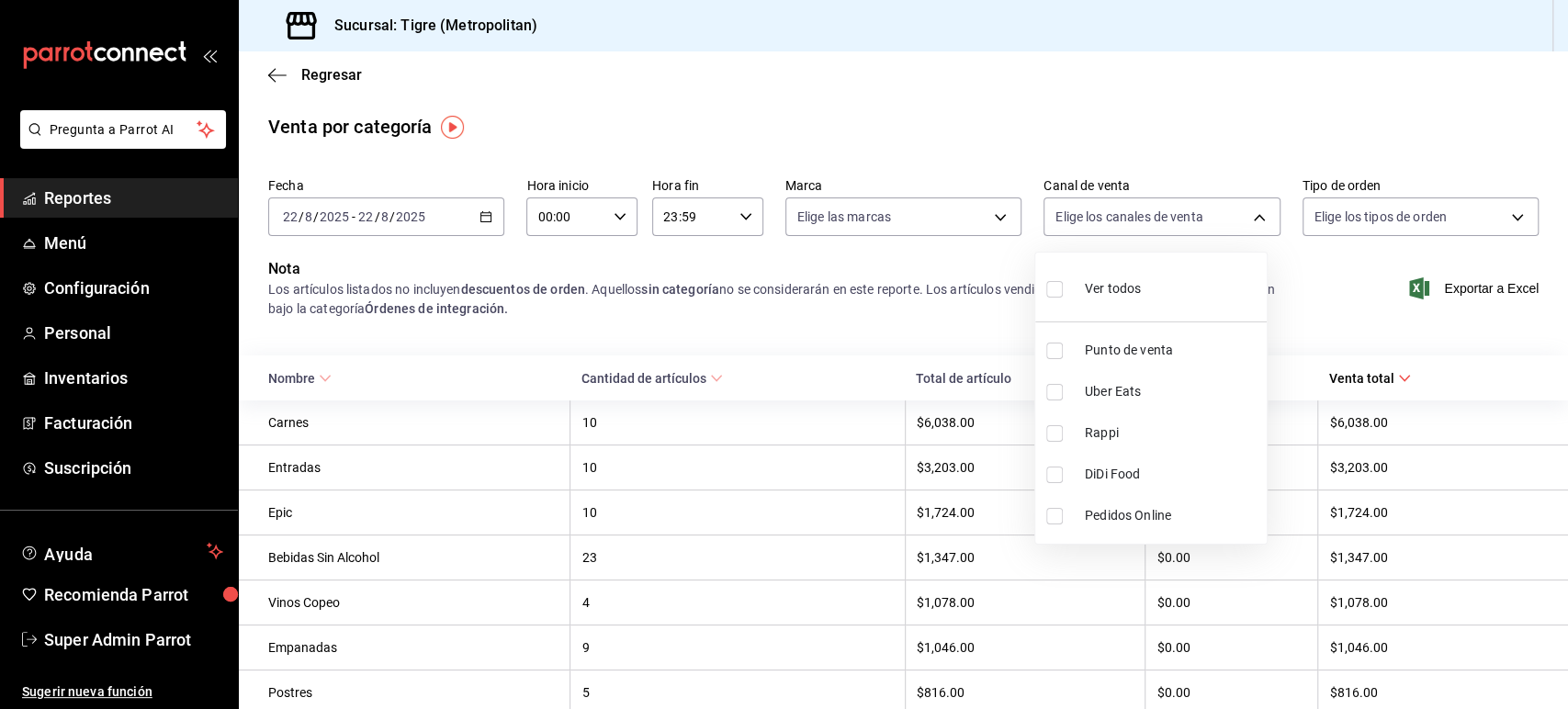
click at [1092, 428] on span "Rappi" at bounding box center [1172, 432] width 175 height 19
type input "RAPPI"
checkbox input "true"
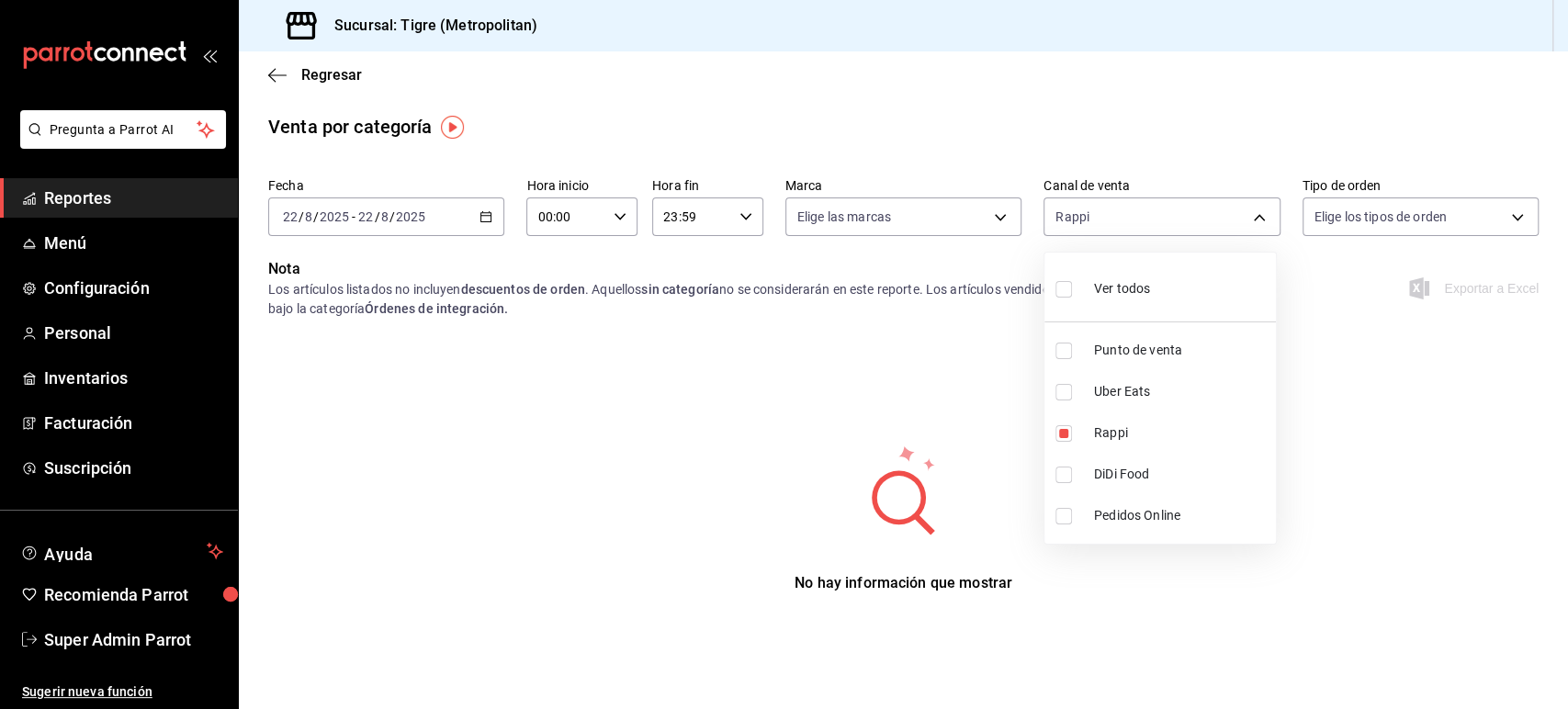
click at [818, 284] on div at bounding box center [784, 354] width 1568 height 709
click at [486, 204] on div "2025-08-22 22 / 8 / 2025 - 2025-08-22 22 / 8 / 2025" at bounding box center [386, 217] width 236 height 39
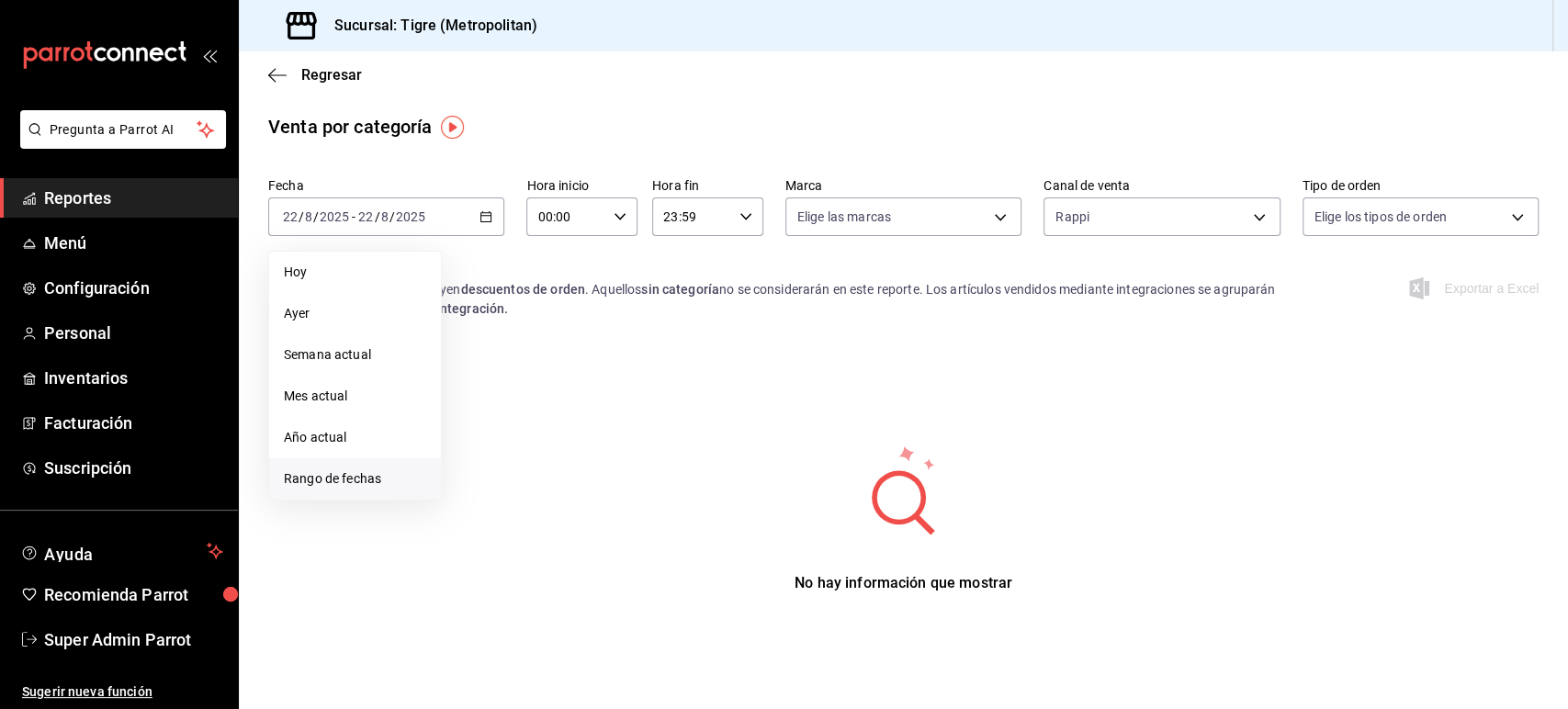
click at [351, 476] on span "Rango de fechas" at bounding box center [354, 478] width 143 height 19
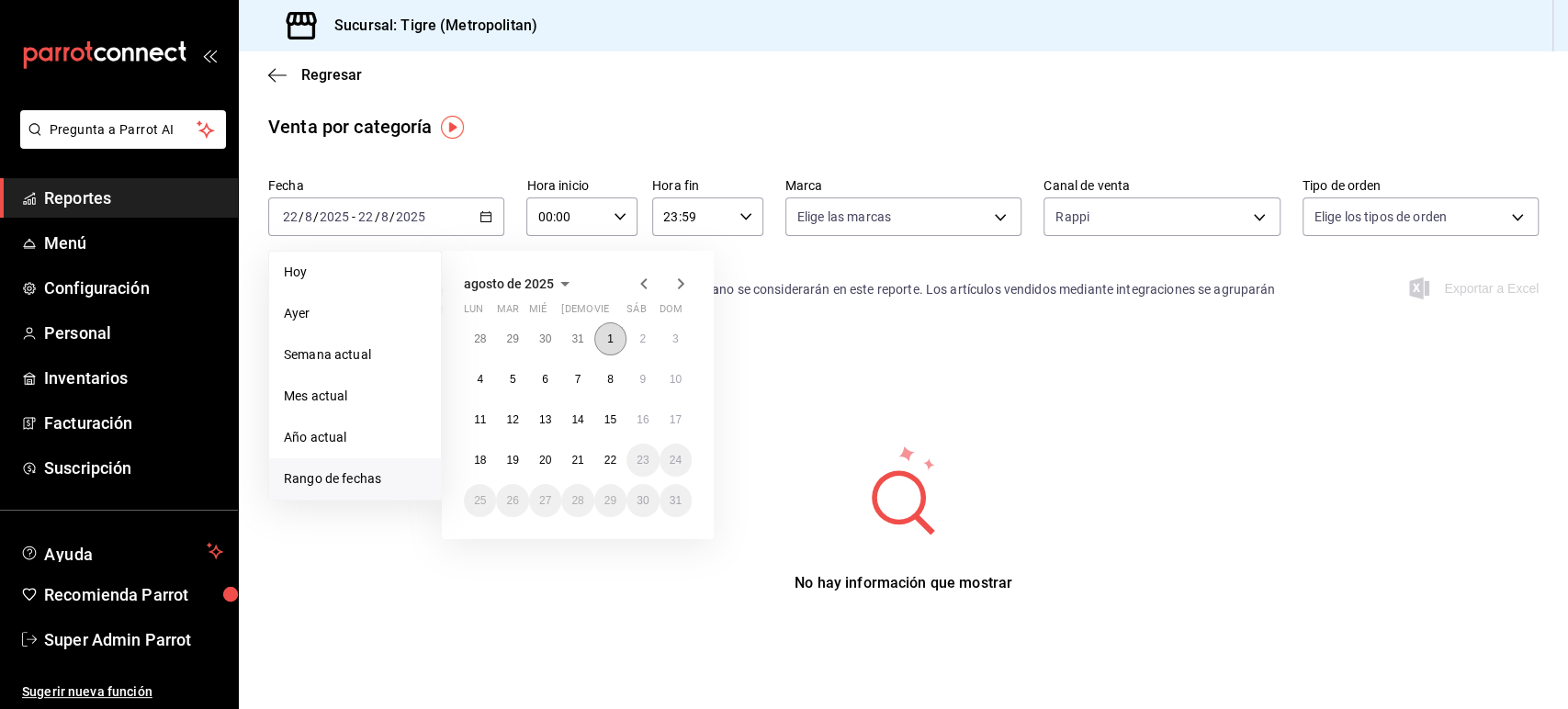
click at [611, 335] on abbr "1" at bounding box center [610, 338] width 6 height 13
click at [547, 453] on abbr "20" at bounding box center [545, 460] width 12 height 13
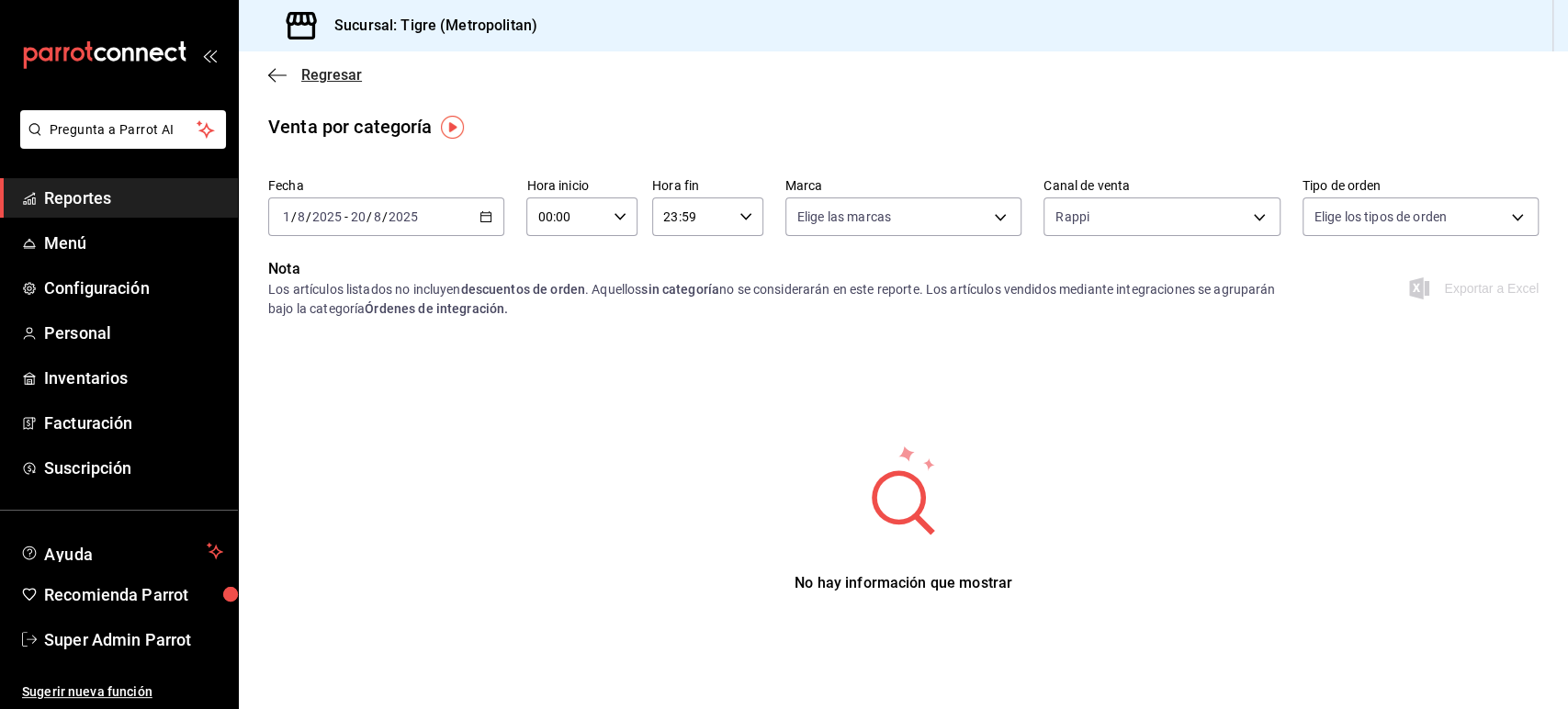
click at [279, 74] on icon "button" at bounding box center [277, 75] width 18 height 17
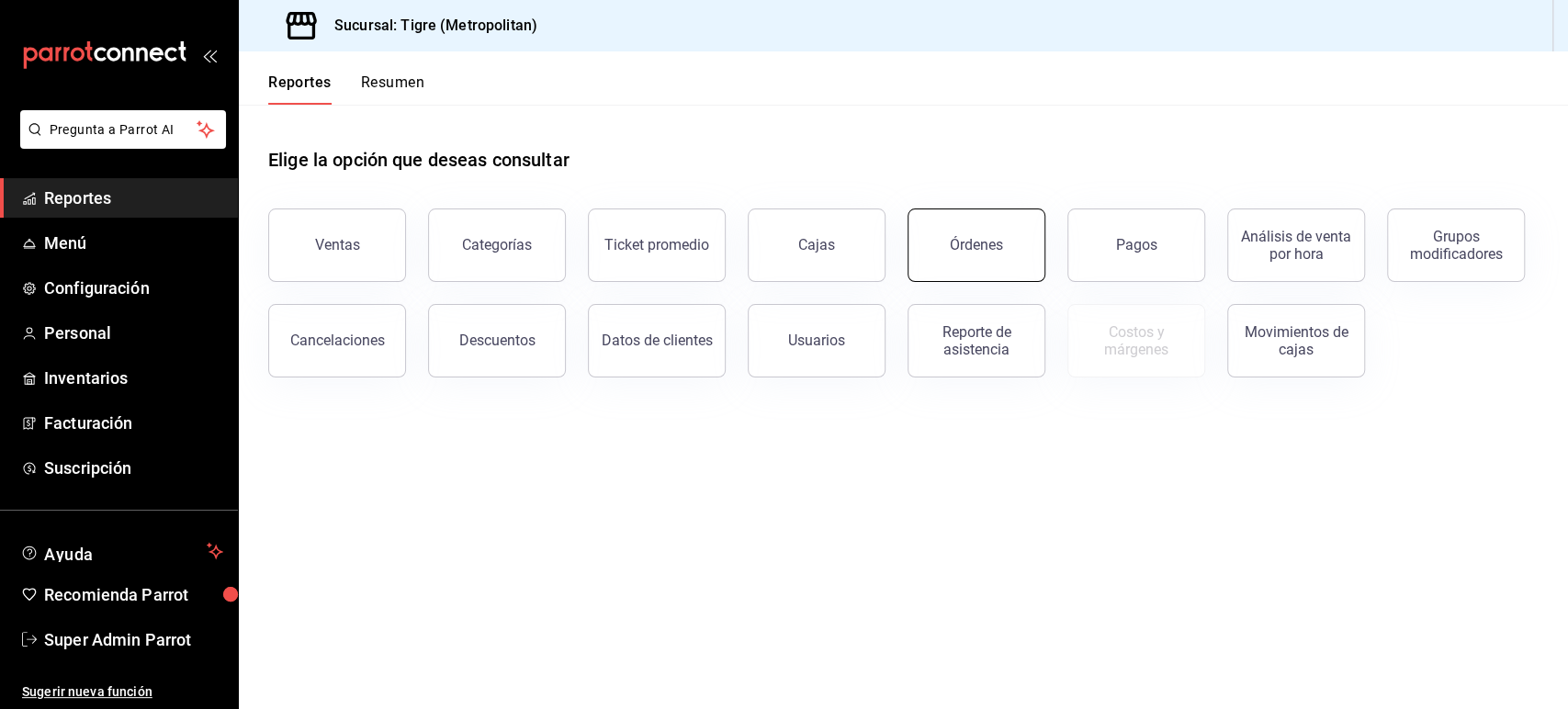
click at [967, 252] on div "Órdenes" at bounding box center [976, 245] width 53 height 17
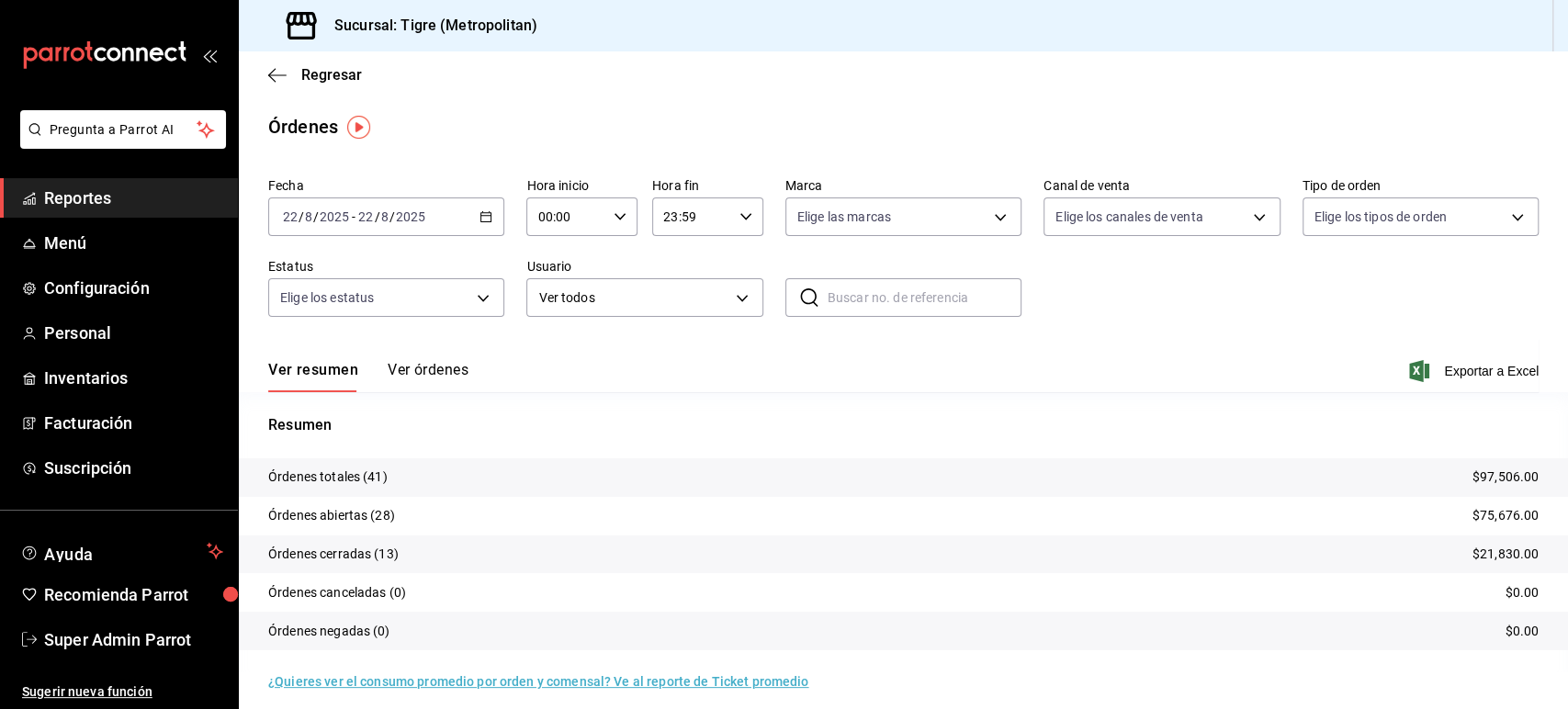
click at [490, 218] on div "2025-08-22 22 / 8 / 2025 - 2025-08-22 22 / 8 / 2025" at bounding box center [386, 217] width 236 height 39
click at [386, 478] on span "Rango de fechas" at bounding box center [354, 478] width 143 height 19
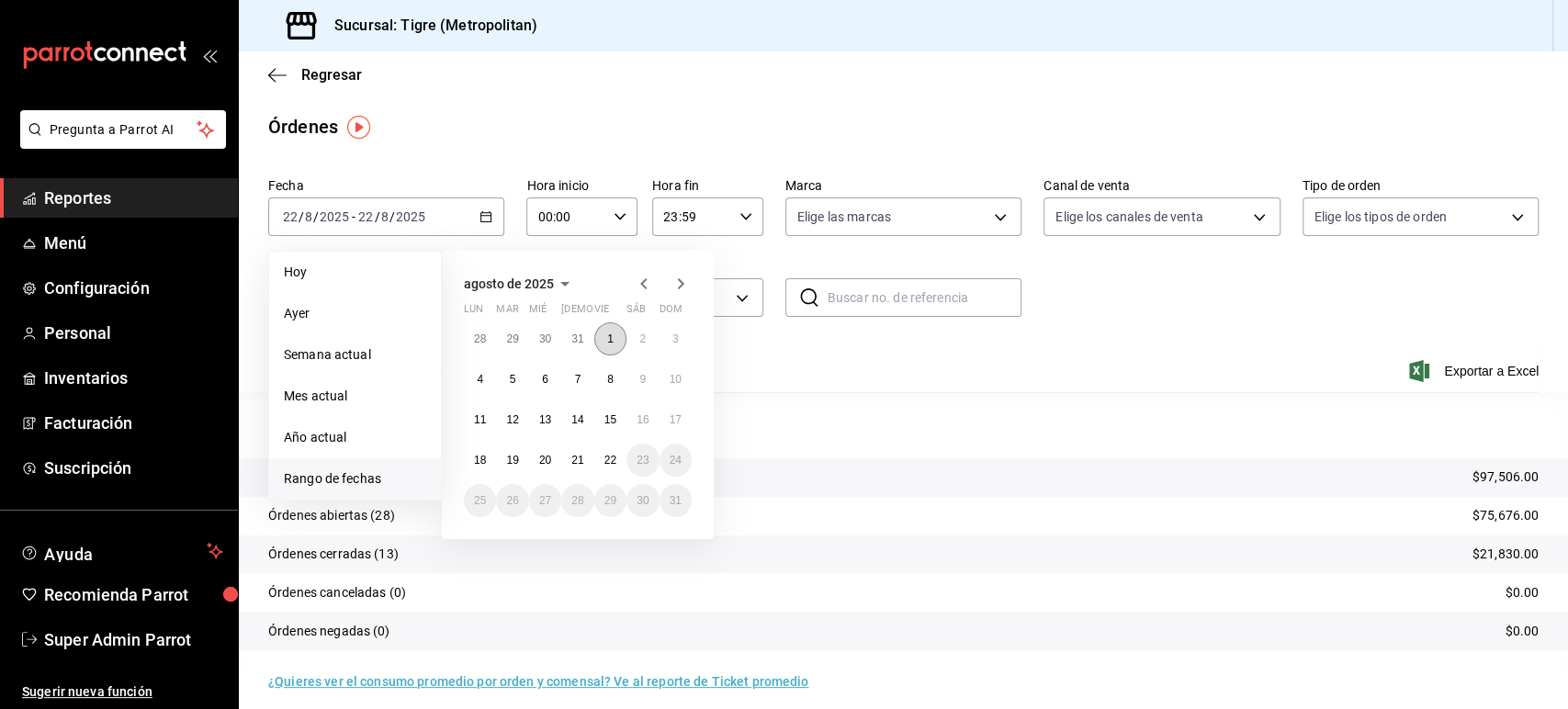
click at [615, 334] on button "1" at bounding box center [610, 338] width 32 height 33
click at [555, 461] on button "20" at bounding box center [545, 460] width 32 height 33
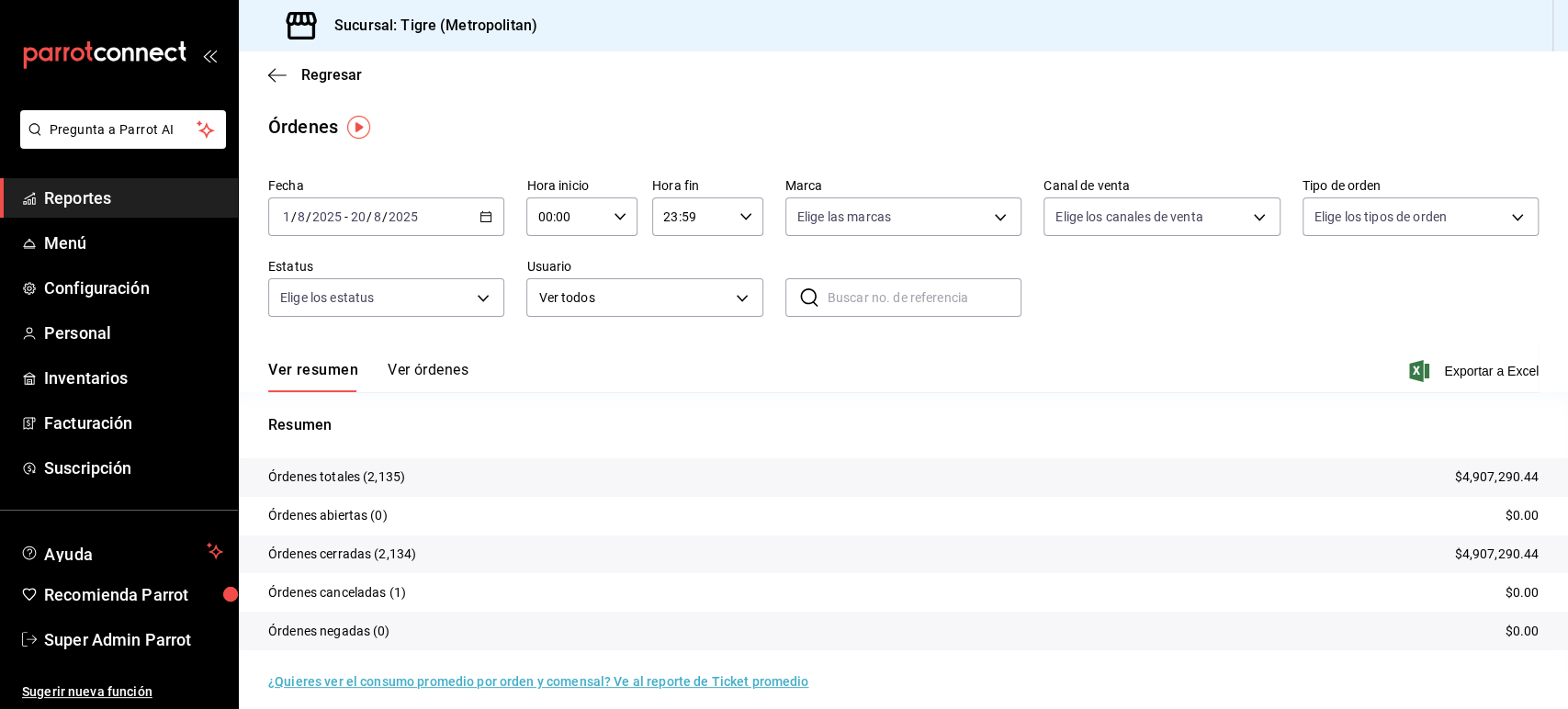
click at [1055, 254] on div "Fecha 2025-08-01 1 / 8 / 2025 - 2025-08-20 20 / 8 / 2025 Hora inicio 00:00 Hora…" at bounding box center [903, 255] width 1271 height 169
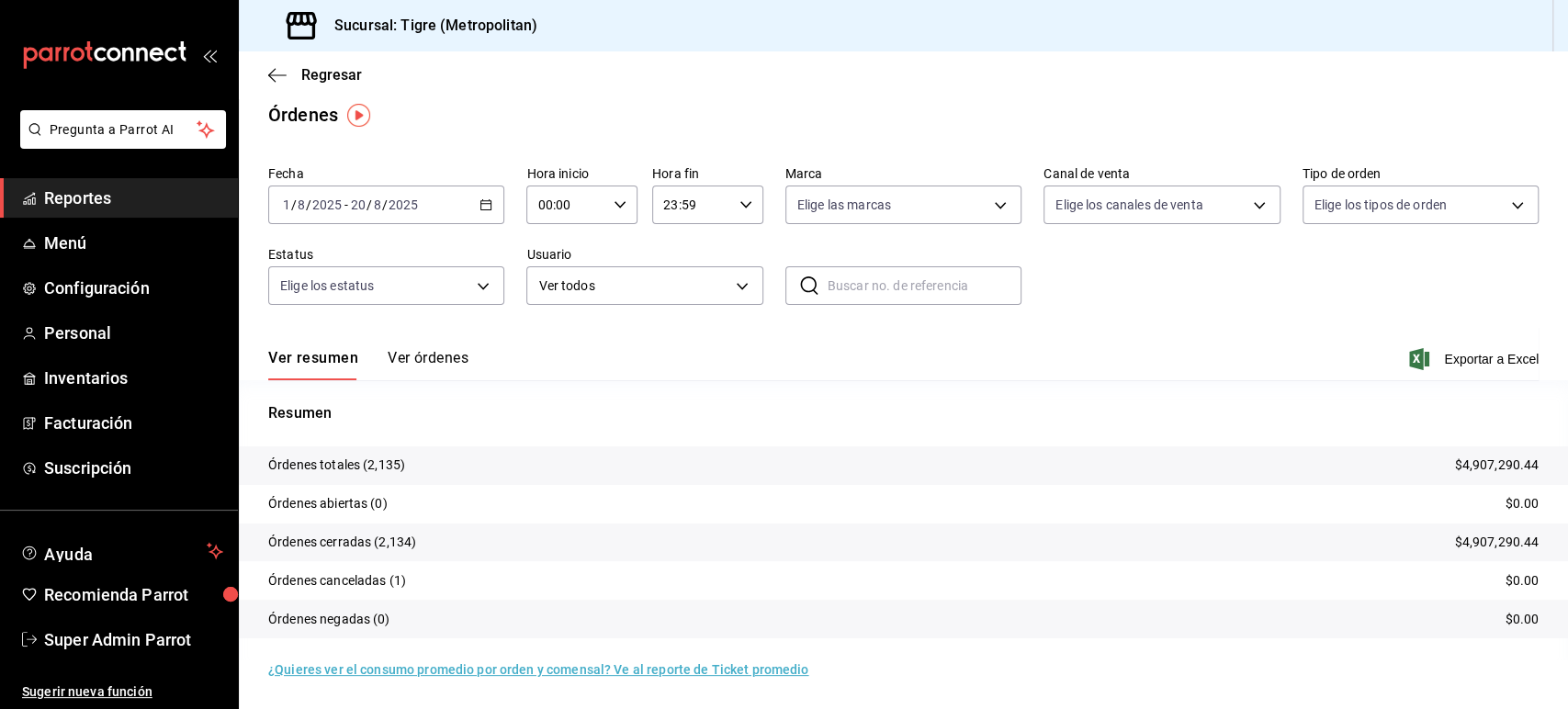
click at [420, 358] on button "Ver órdenes" at bounding box center [428, 364] width 81 height 31
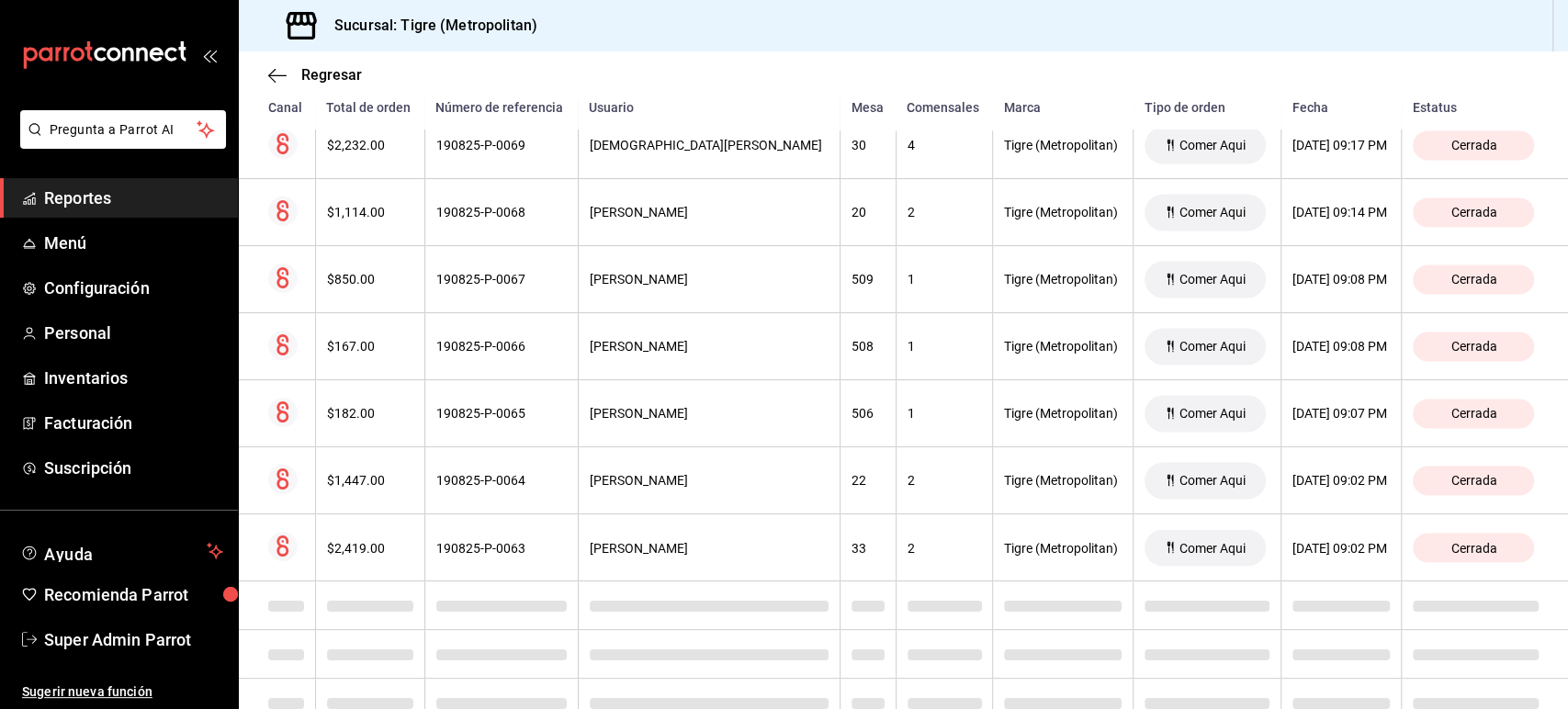
scroll to position [6635, 0]
